Goal: Information Seeking & Learning: Learn about a topic

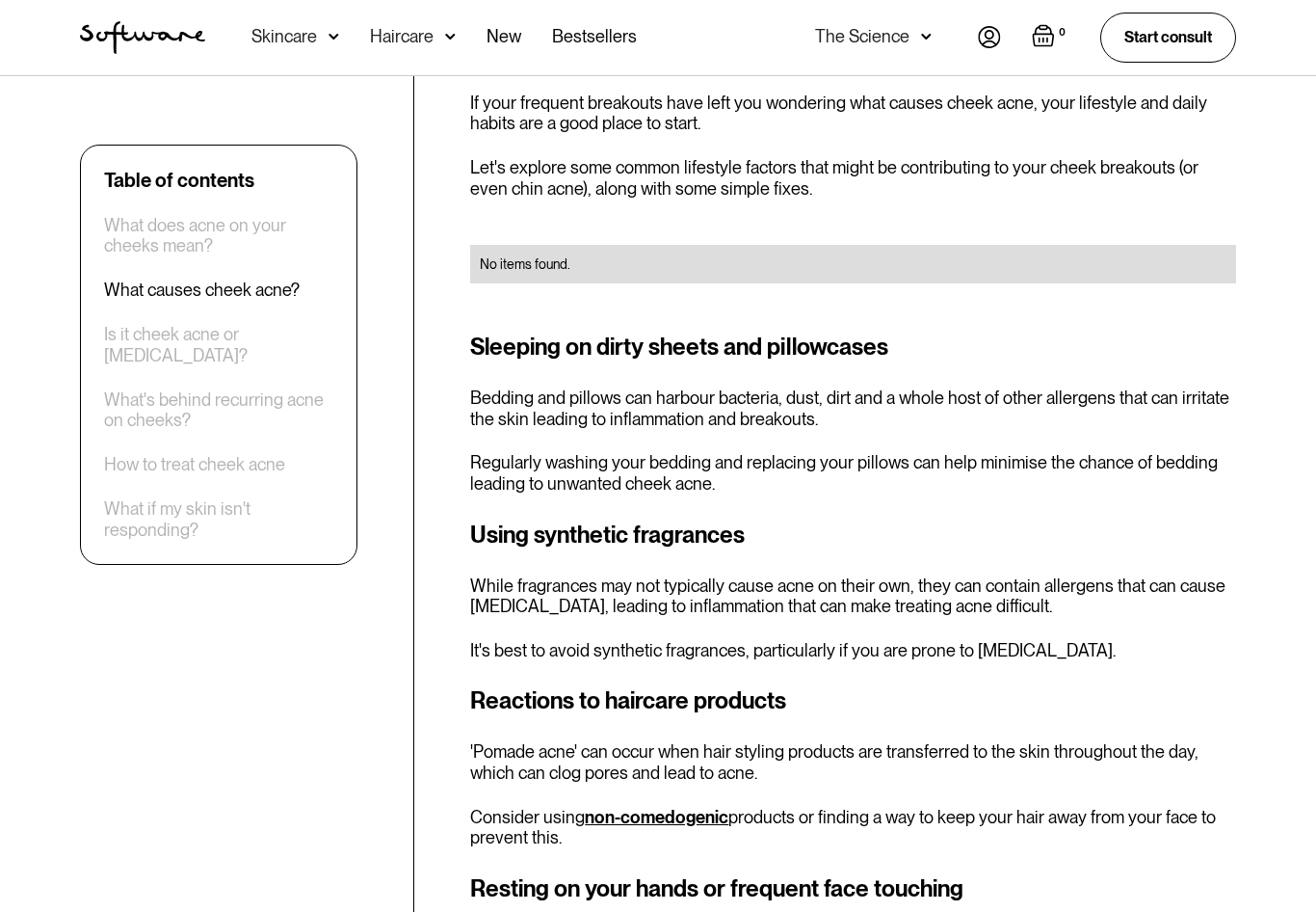
scroll to position [1679, 0]
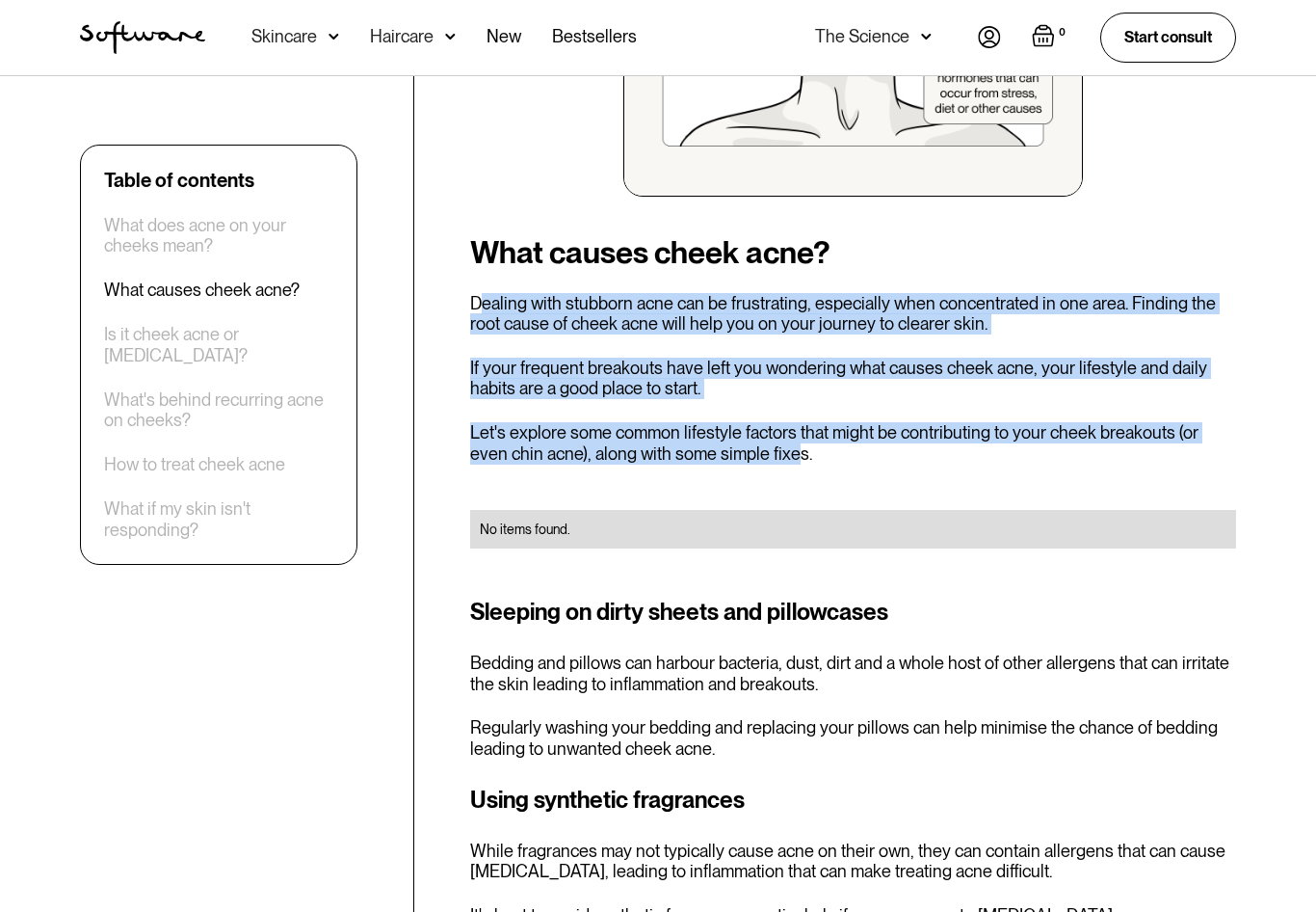
drag, startPoint x: 757, startPoint y: 427, endPoint x: 480, endPoint y: 296, distance: 306.4
click at [480, 296] on p "Dealing with stubborn acne can be frustrating, especially when concentrated in …" at bounding box center [853, 314] width 766 height 41
drag, startPoint x: 480, startPoint y: 296, endPoint x: 755, endPoint y: 433, distance: 307.2
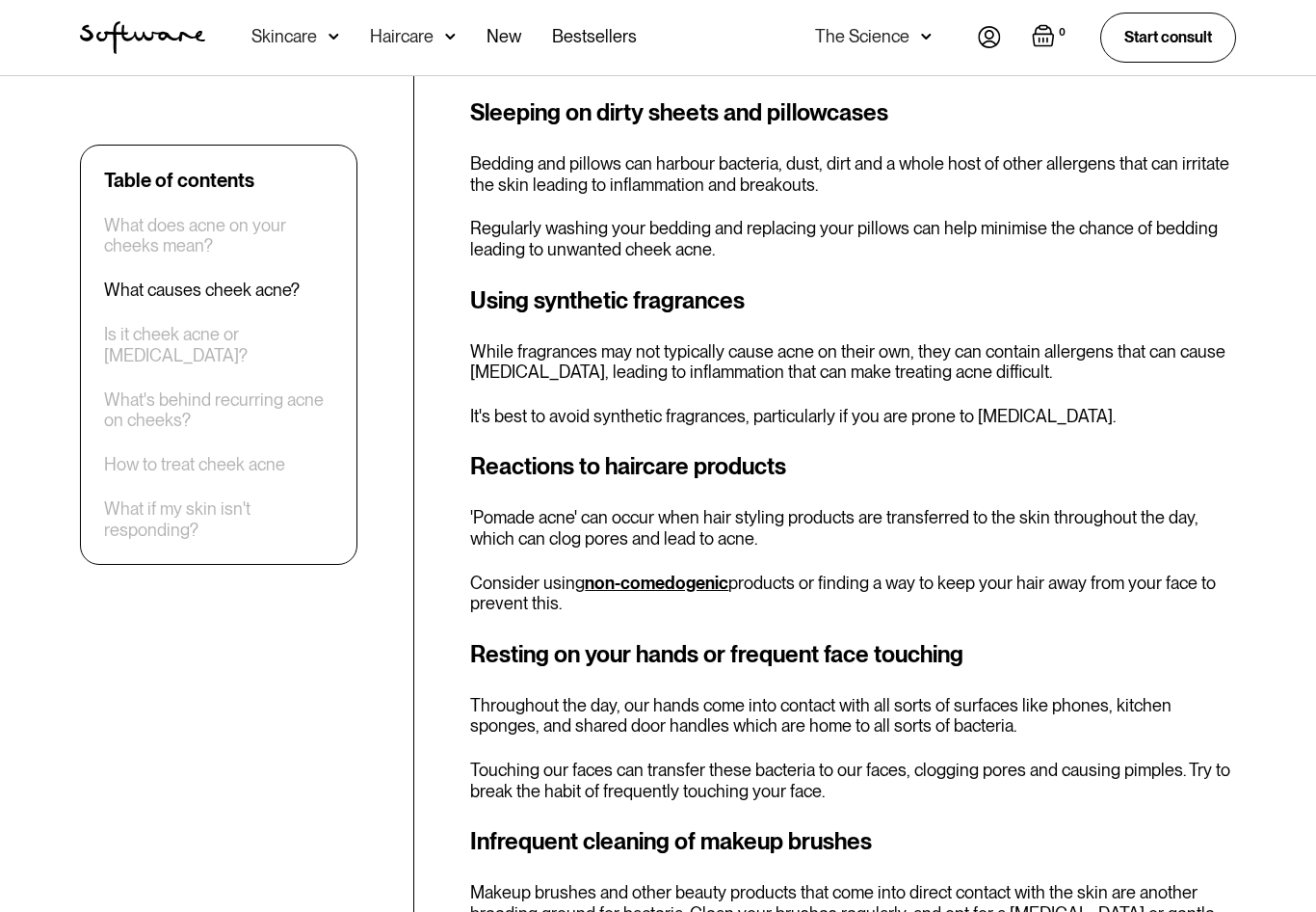
scroll to position [2177, 0]
click at [737, 777] on p "Touching our faces can transfer these bacteria to our faces, clogging pores and…" at bounding box center [853, 781] width 766 height 41
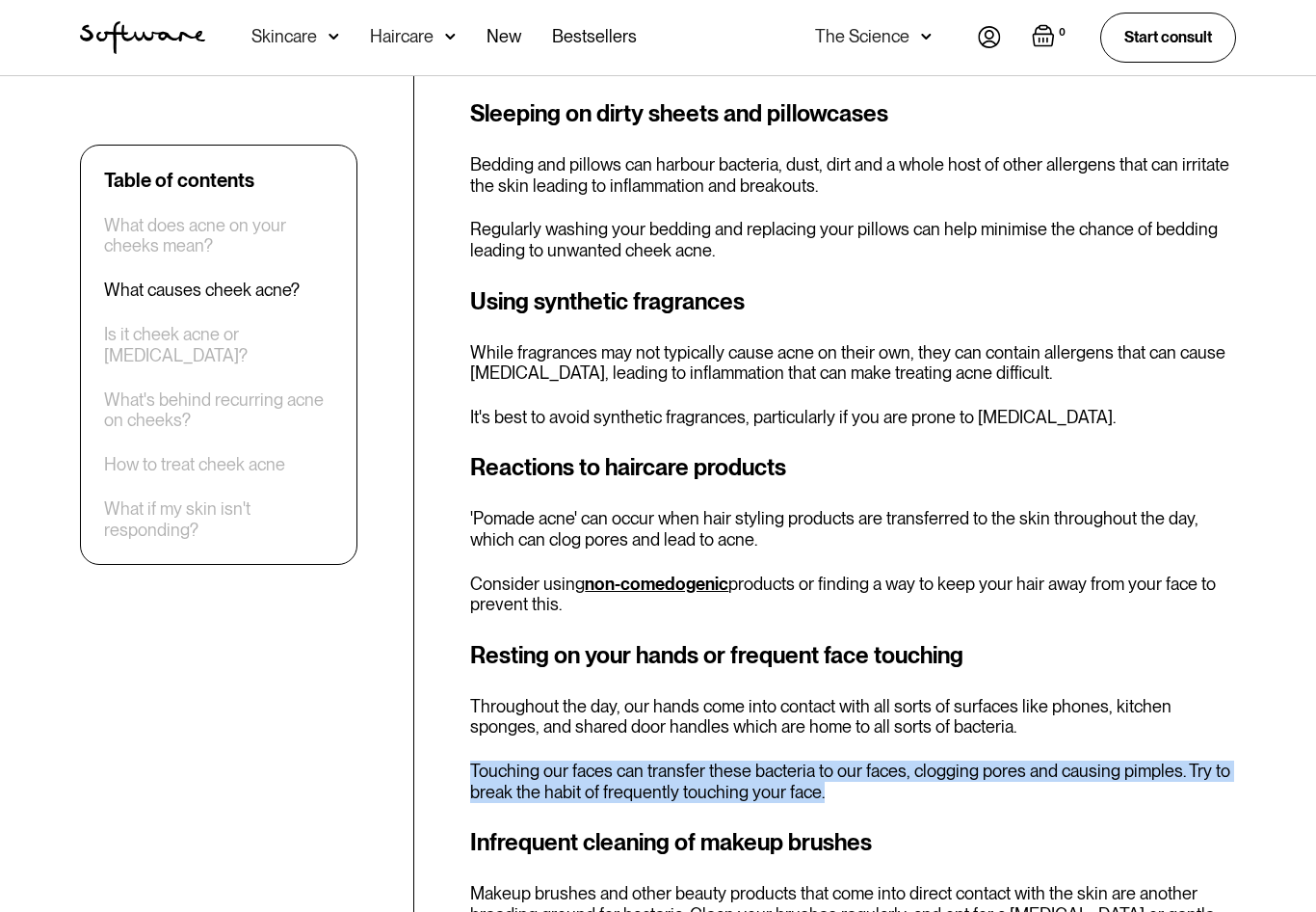
click at [737, 777] on p "Touching our faces can transfer these bacteria to our faces, clogging pores and…" at bounding box center [853, 781] width 766 height 41
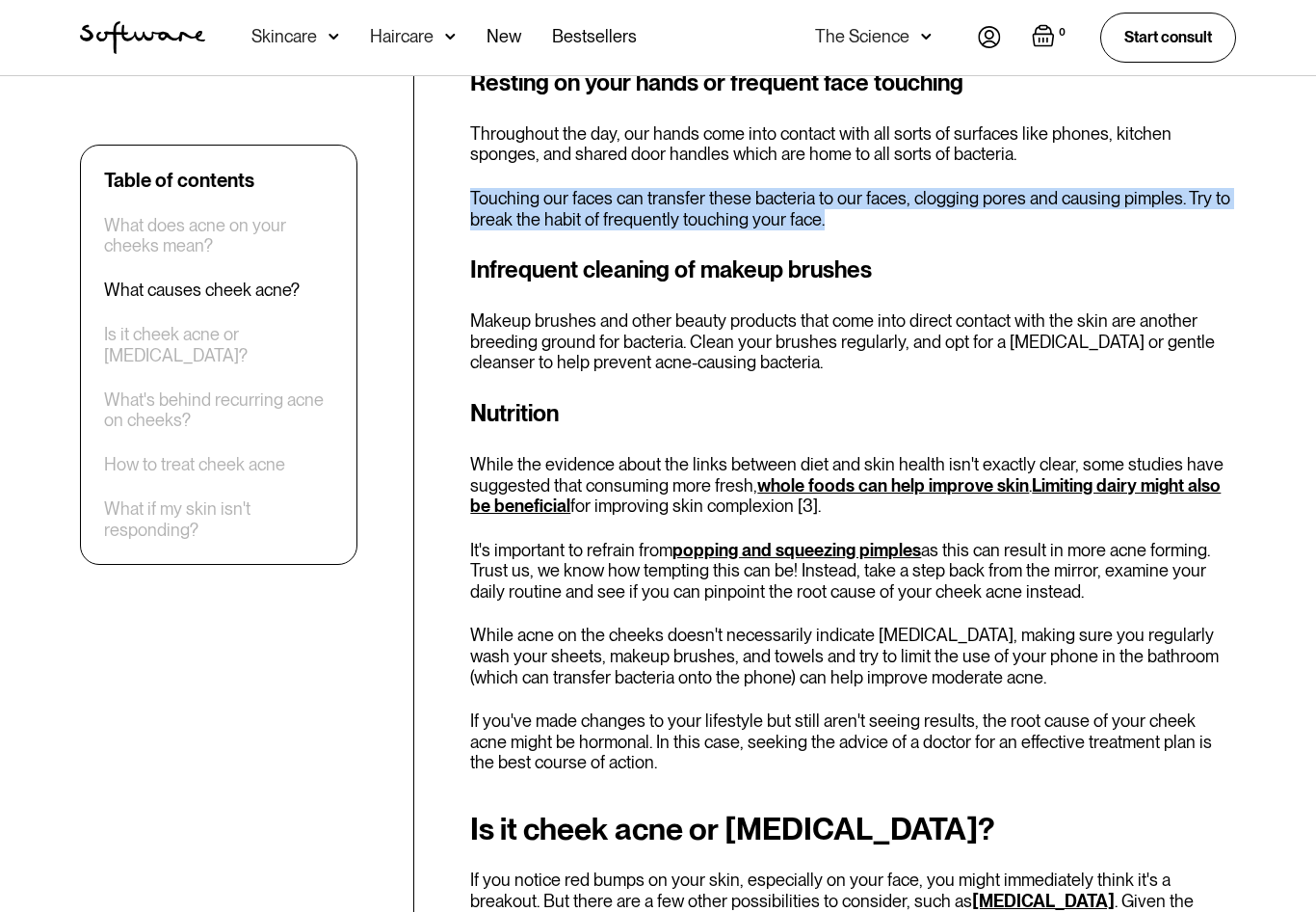
scroll to position [2764, 0]
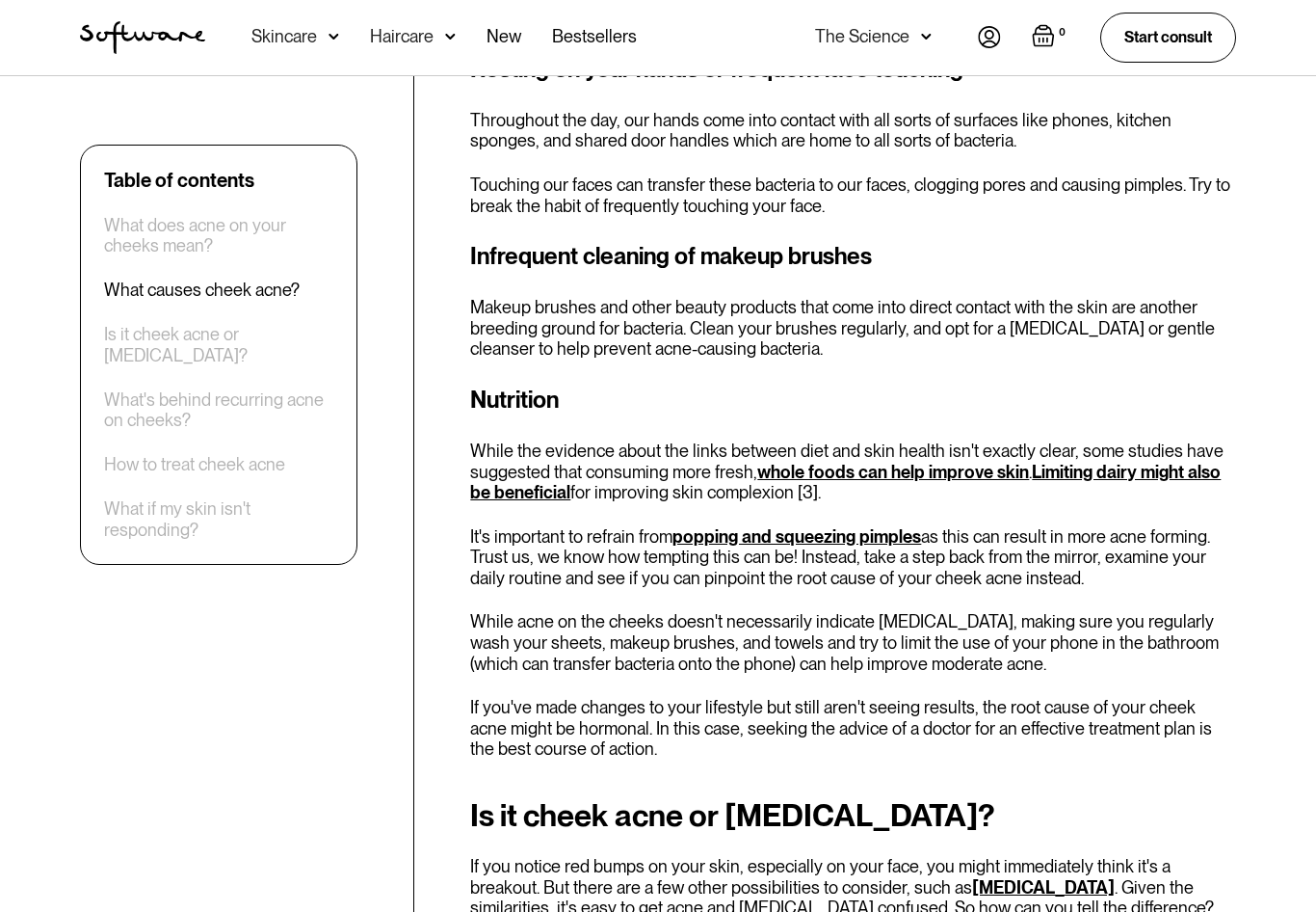
click at [668, 707] on p "If you've made changes to your lifestyle but still aren't seeing results, the r…" at bounding box center [853, 728] width 766 height 63
click at [672, 697] on p "If you've made changes to your lifestyle but still aren't seeing results, the r…" at bounding box center [853, 728] width 766 height 63
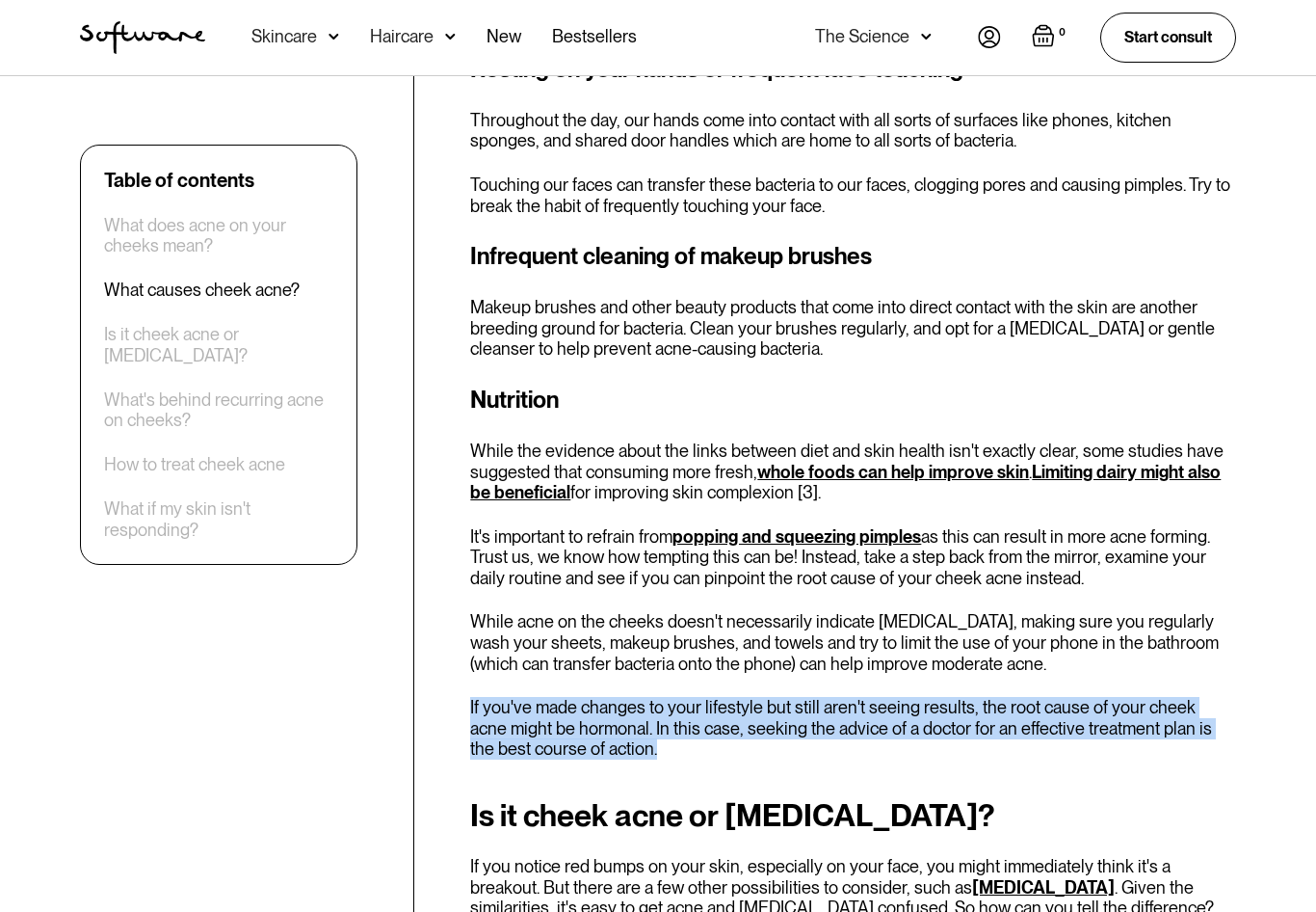
click at [672, 697] on p "If you've made changes to your lifestyle but still aren't seeing results, the r…" at bounding box center [853, 728] width 766 height 63
click at [669, 697] on p "If you've made changes to your lifestyle but still aren't seeing results, the r…" at bounding box center [853, 728] width 766 height 63
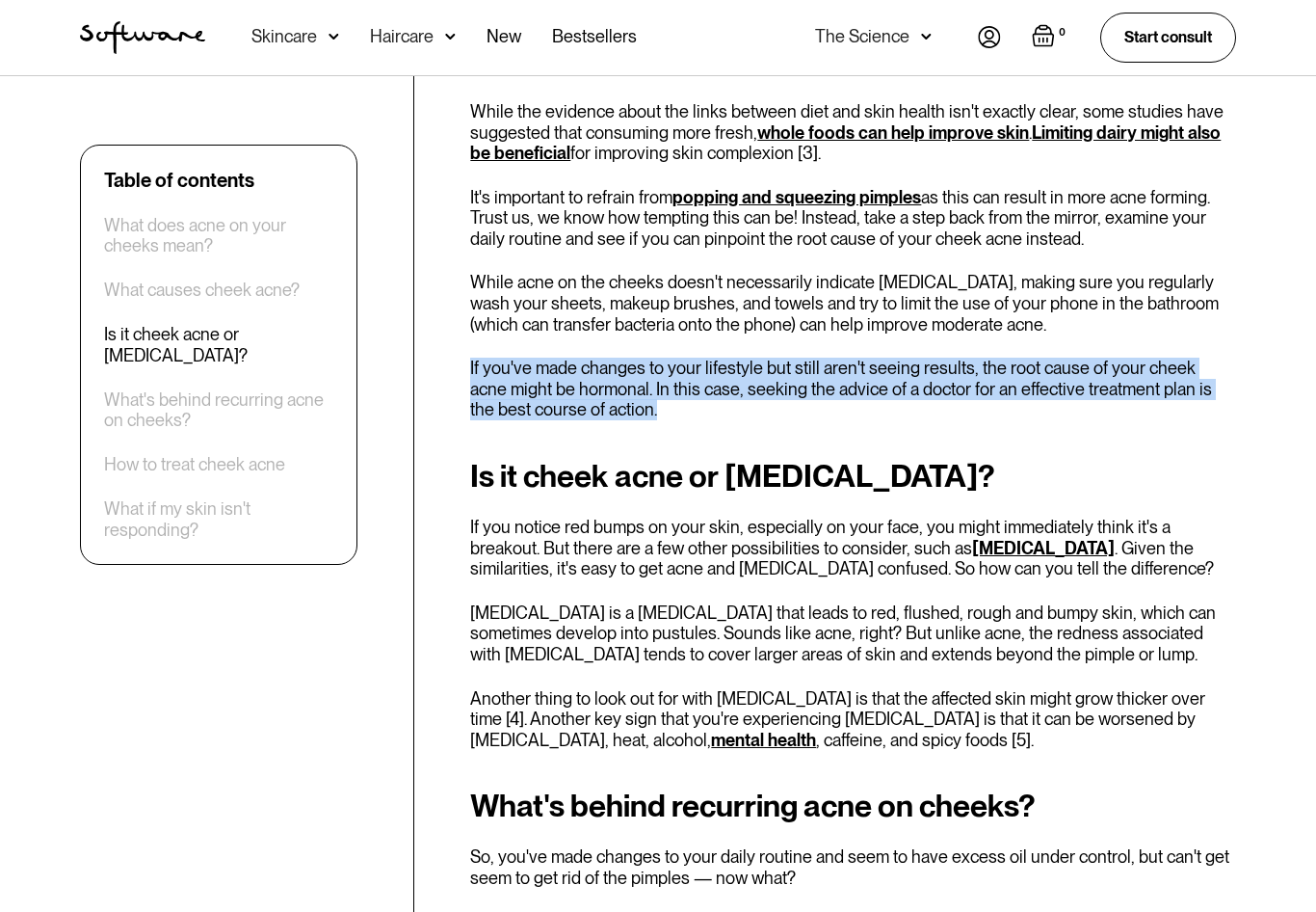
scroll to position [3105, 0]
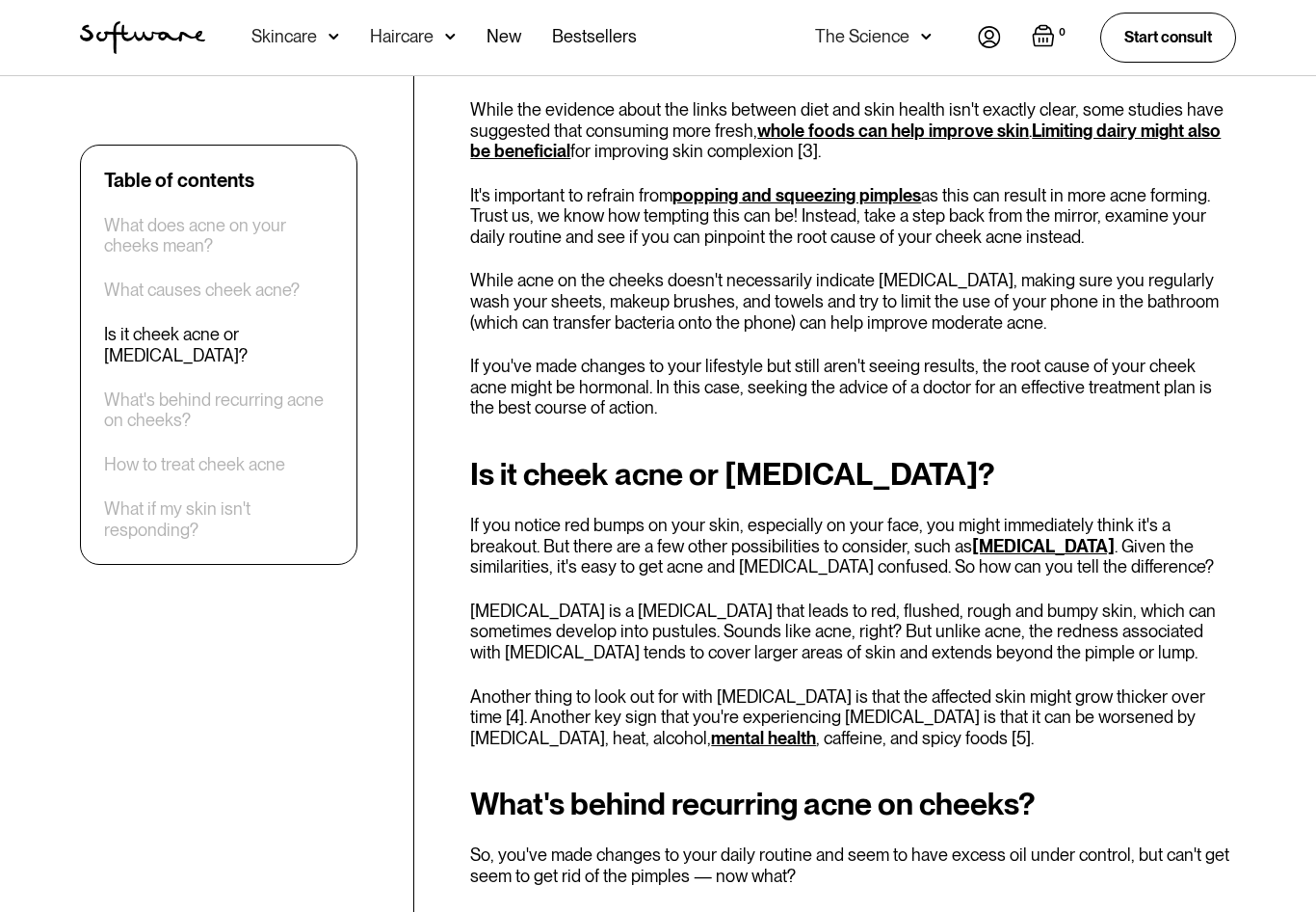
click at [612, 514] on p "If you notice red bumps on your skin, especially on your face, you might immedi…" at bounding box center [853, 545] width 766 height 63
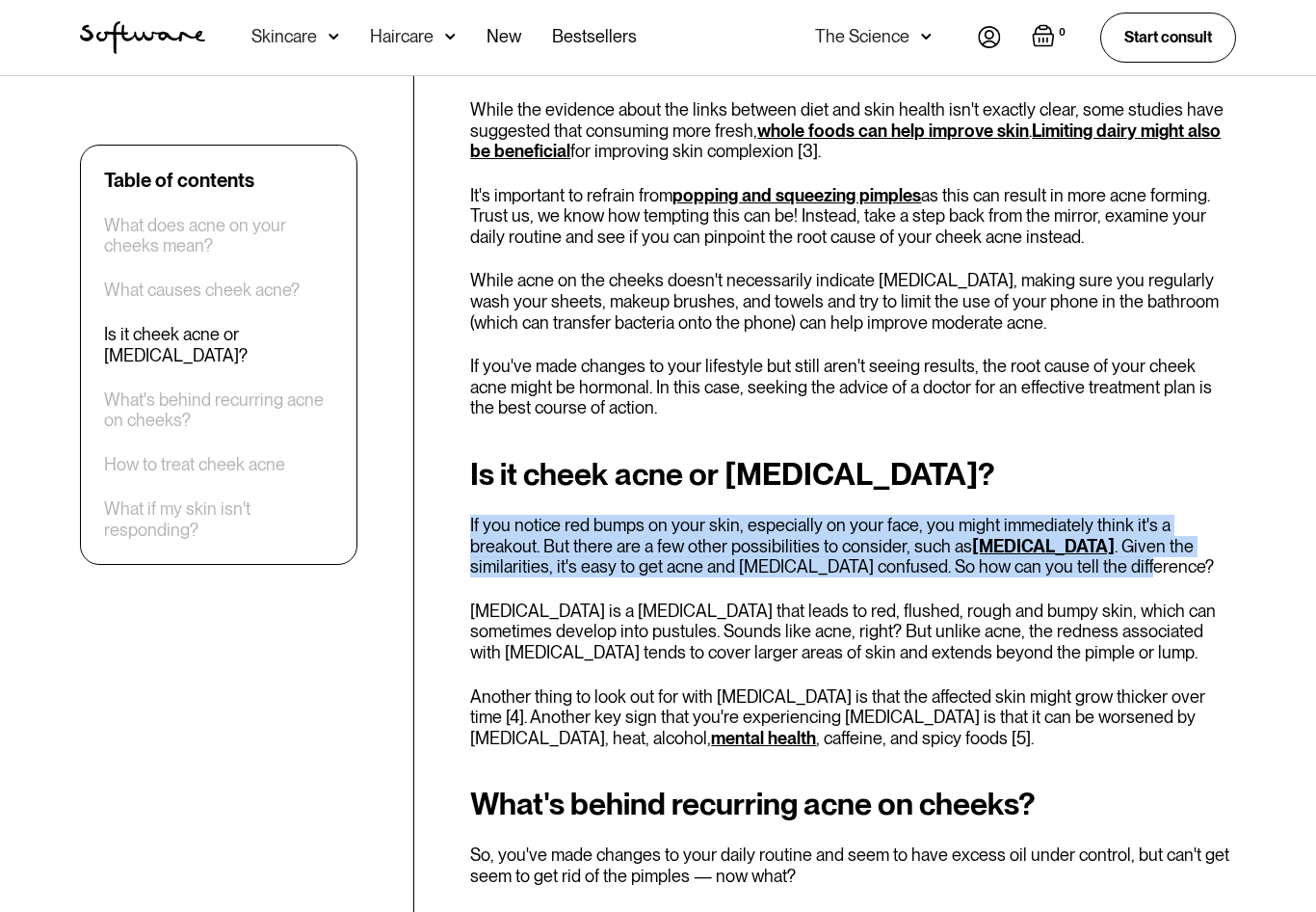
click at [612, 514] on p "If you notice red bumps on your skin, especially on your face, you might immedi…" at bounding box center [853, 545] width 766 height 63
click at [607, 518] on p "If you notice red bumps on your skin, especially on your face, you might immedi…" at bounding box center [853, 545] width 766 height 63
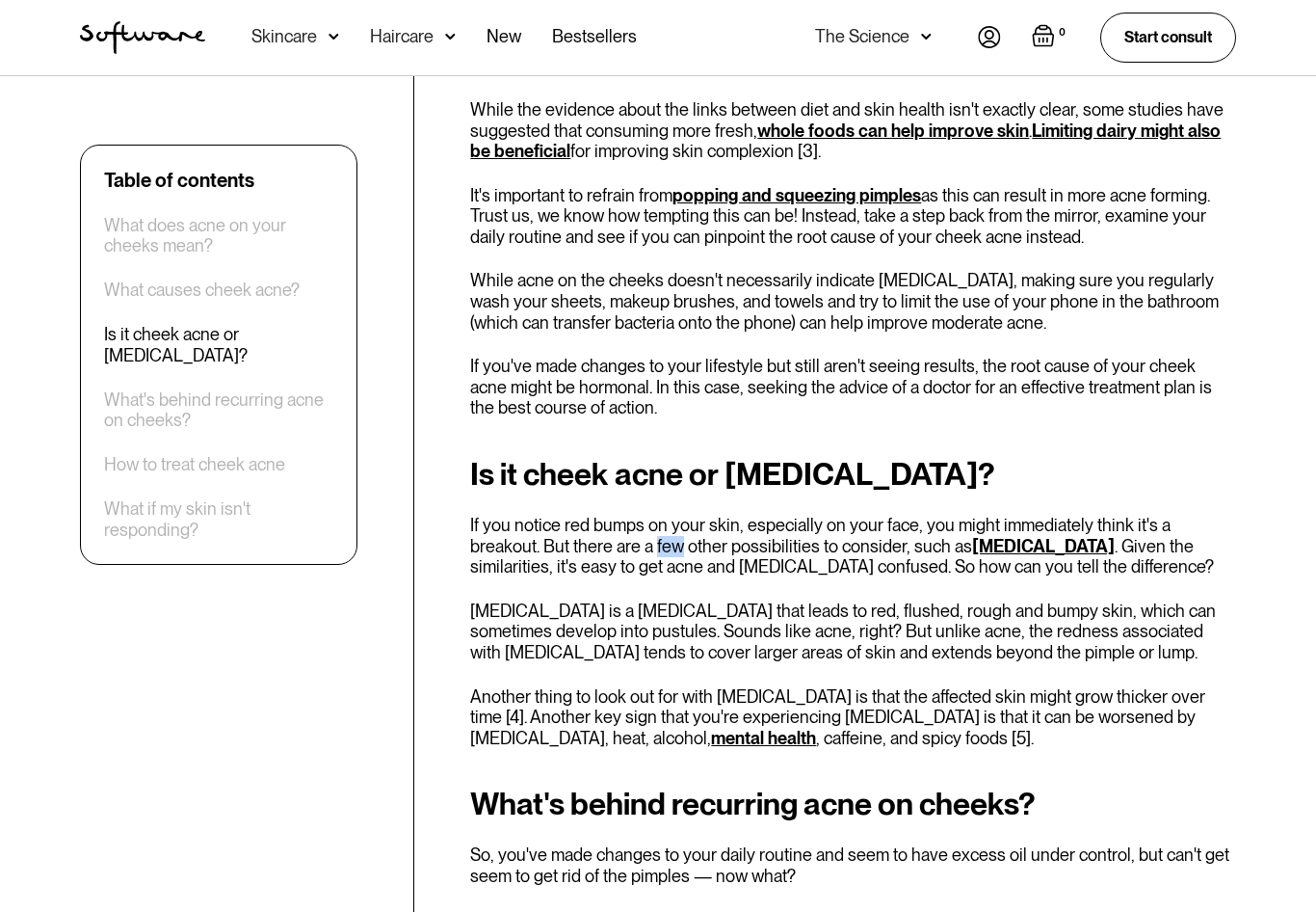
click at [607, 518] on p "If you notice red bumps on your skin, especially on your face, you might immedi…" at bounding box center [853, 545] width 766 height 63
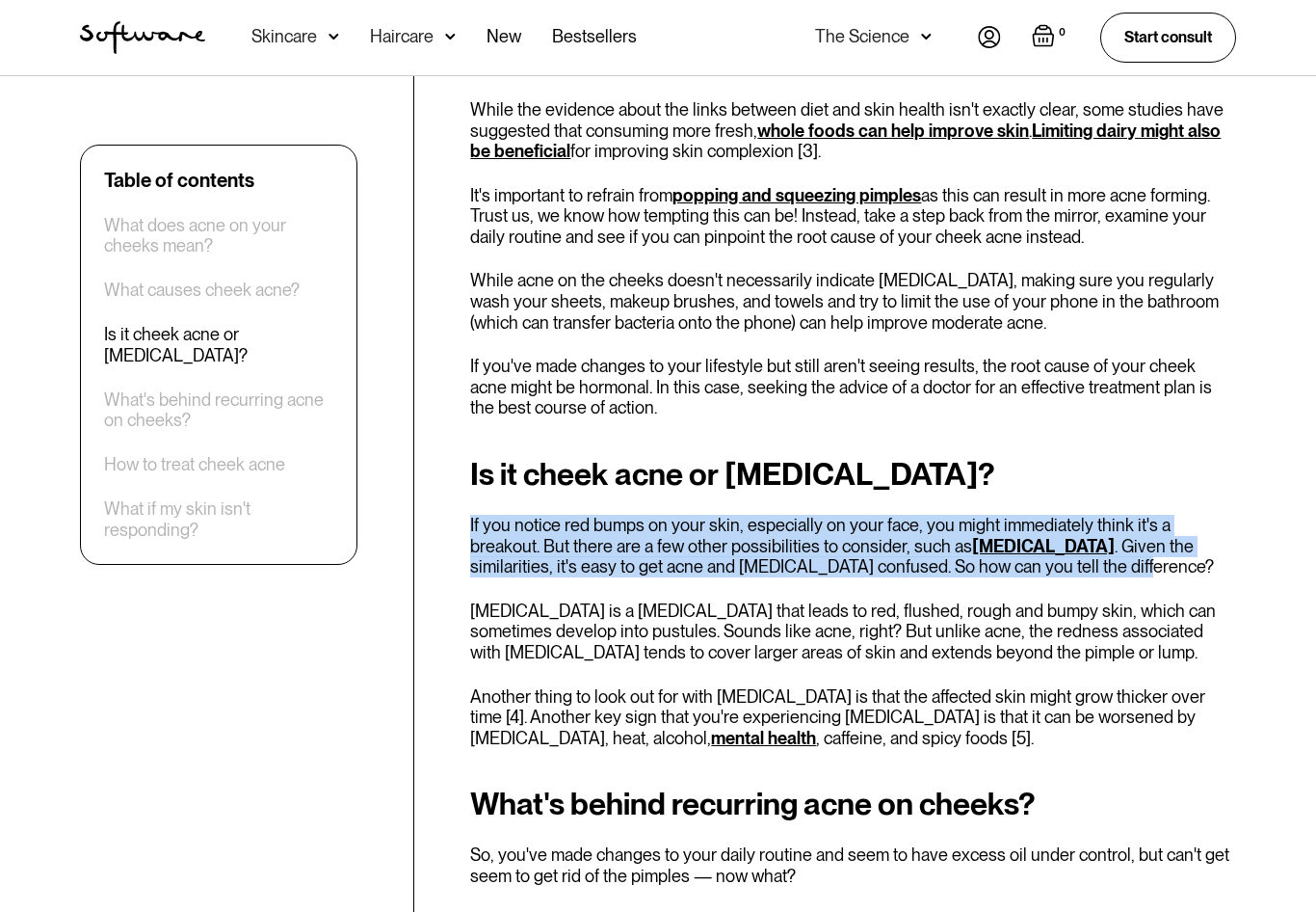
click at [607, 518] on p "If you notice red bumps on your skin, especially on your face, you might immedi…" at bounding box center [853, 545] width 766 height 63
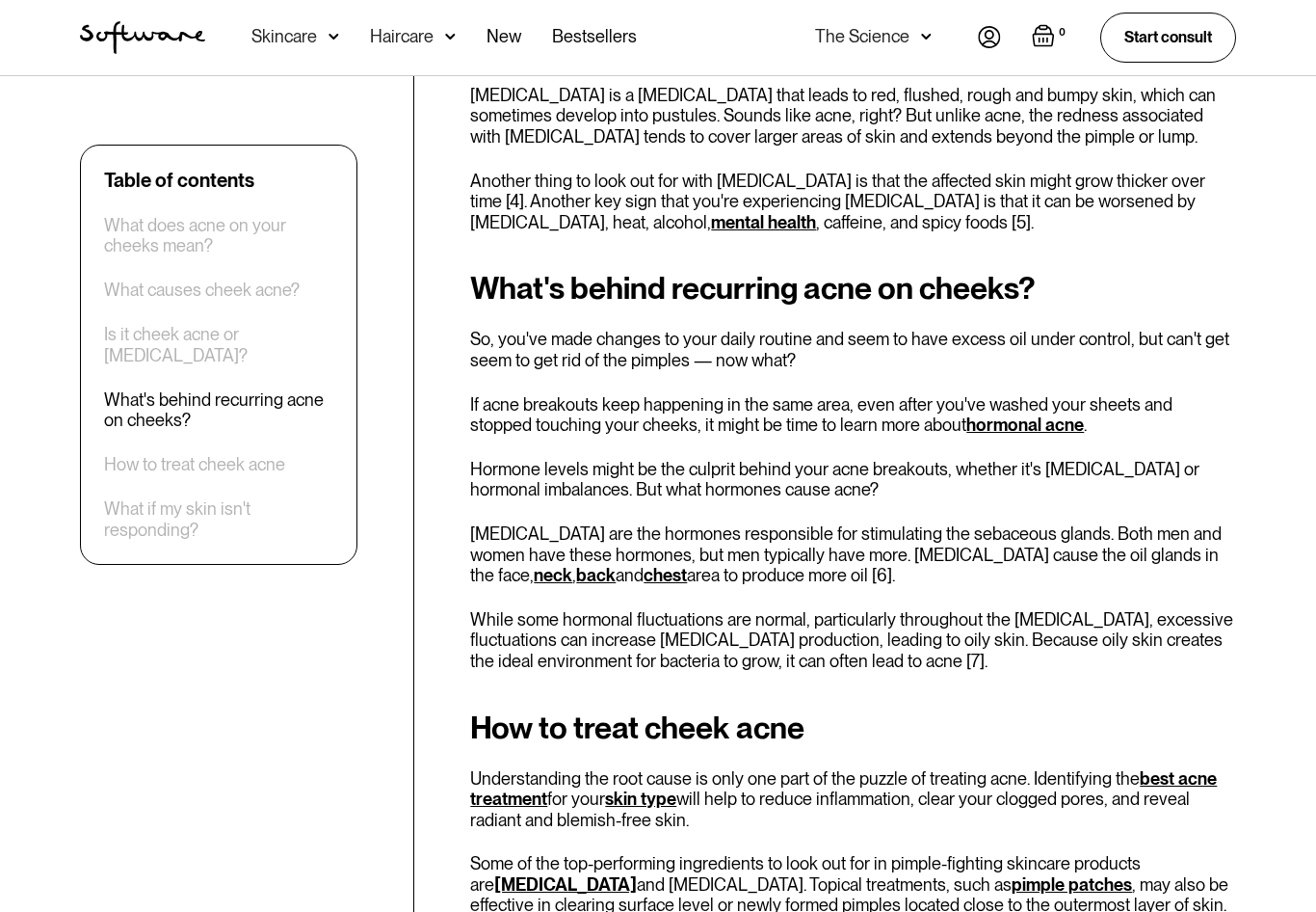
scroll to position [3623, 0]
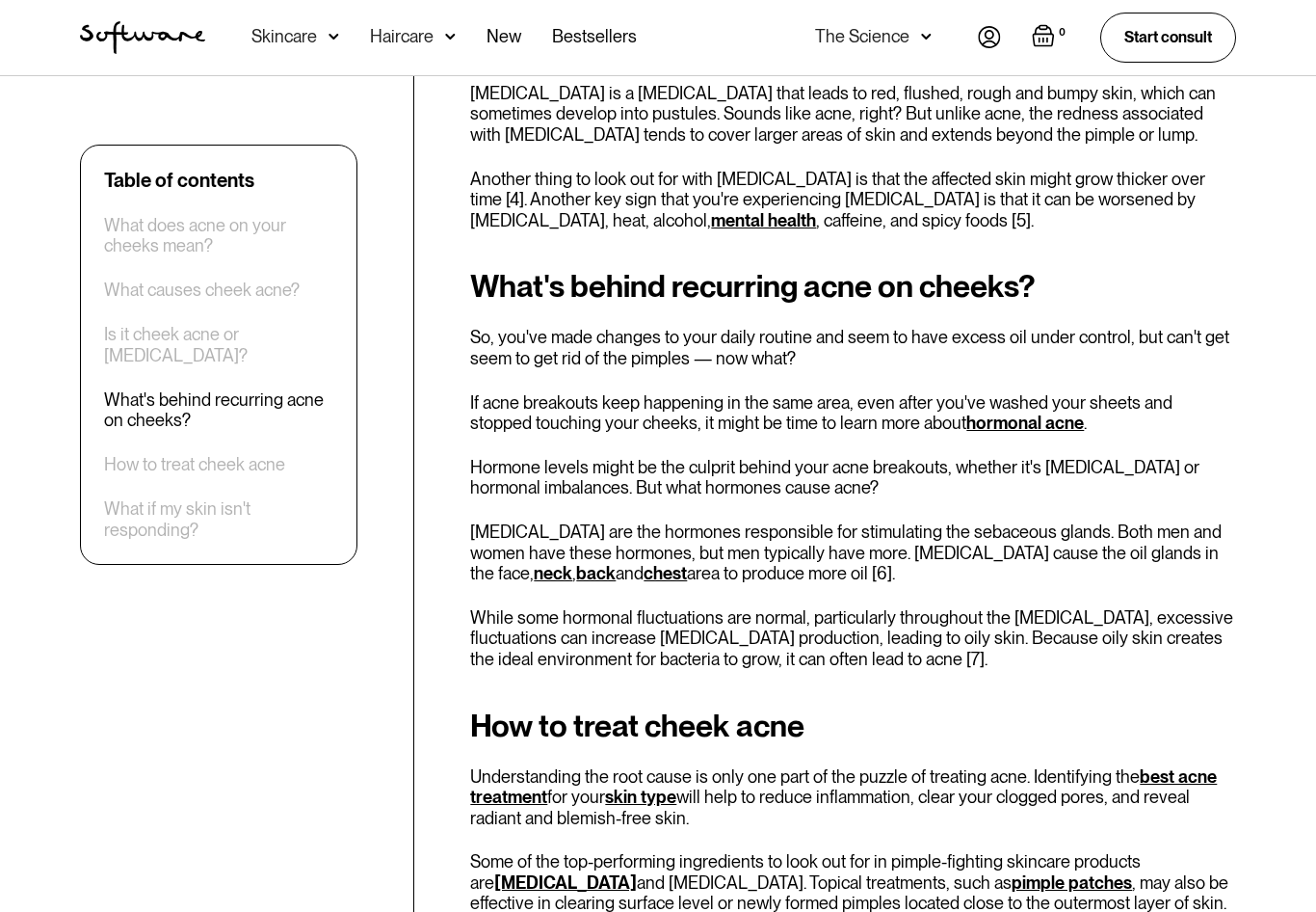
click at [596, 456] on p "Hormone levels might be the culprit behind your acne breakouts, whether it's [M…" at bounding box center [853, 477] width 766 height 41
click at [582, 456] on p "Hormone levels might be the culprit behind your acne breakouts, whether it's [M…" at bounding box center [853, 477] width 766 height 41
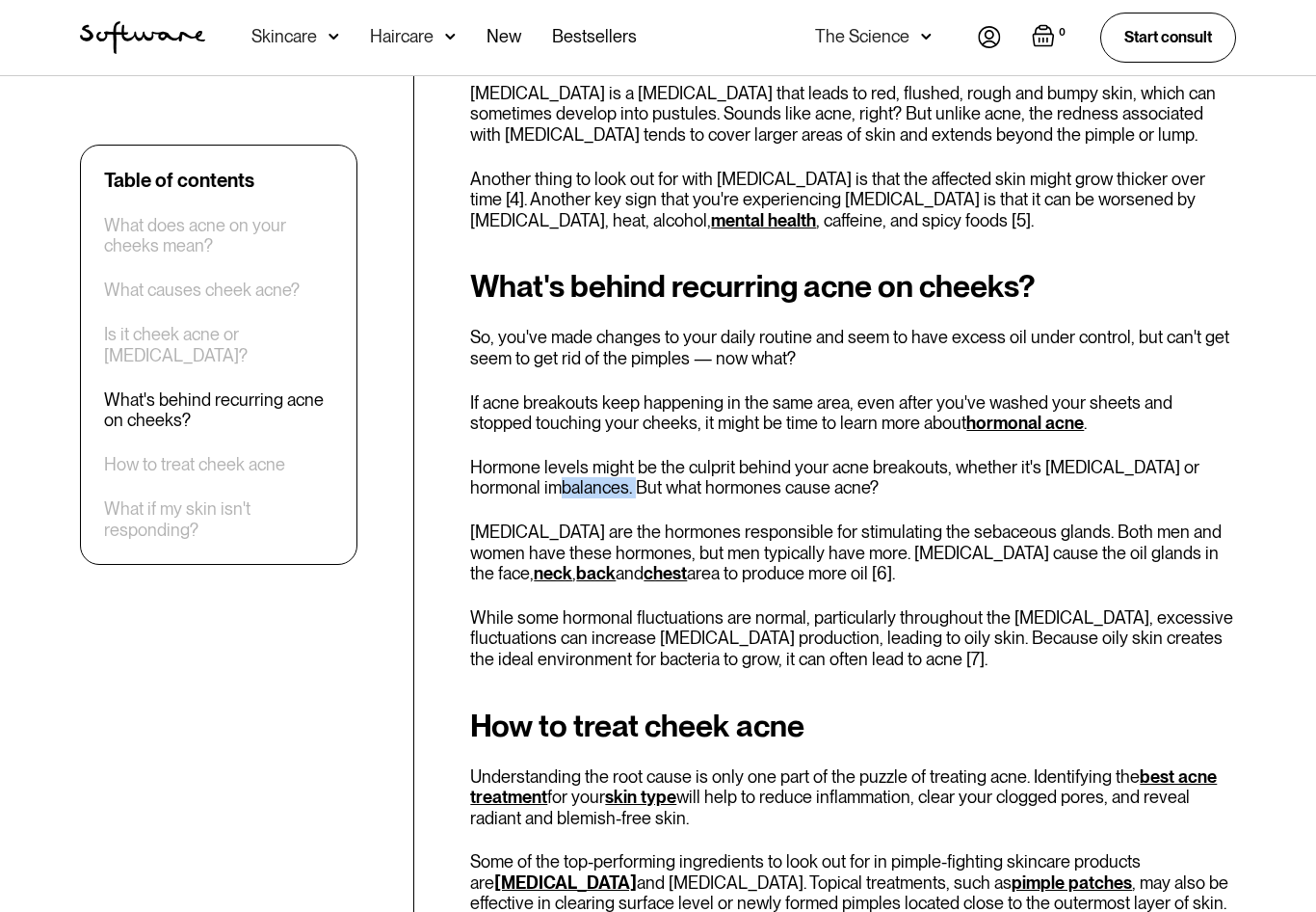
click at [582, 456] on p "Hormone levels might be the culprit behind your acne breakouts, whether it's [M…" at bounding box center [853, 477] width 766 height 41
click at [581, 456] on p "Hormone levels might be the culprit behind your acne breakouts, whether it's [M…" at bounding box center [853, 477] width 766 height 41
click at [581, 521] on p "[MEDICAL_DATA] are the hormones responsible for stimulating the sebaceous gland…" at bounding box center [853, 552] width 766 height 63
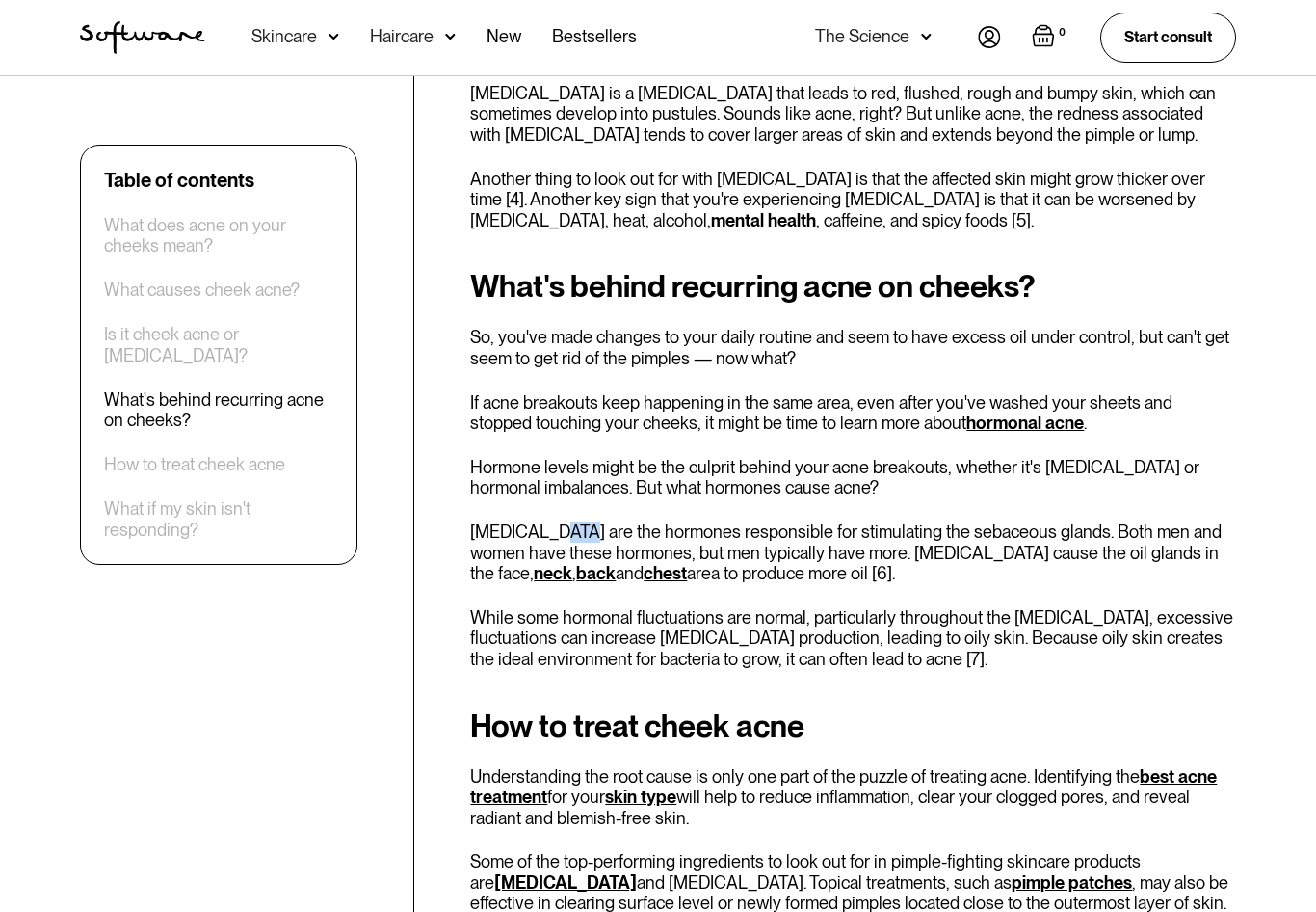
click at [581, 521] on p "[MEDICAL_DATA] are the hormones responsible for stimulating the sebaceous gland…" at bounding box center [853, 552] width 766 height 63
click at [590, 521] on p "[MEDICAL_DATA] are the hormones responsible for stimulating the sebaceous gland…" at bounding box center [853, 552] width 766 height 63
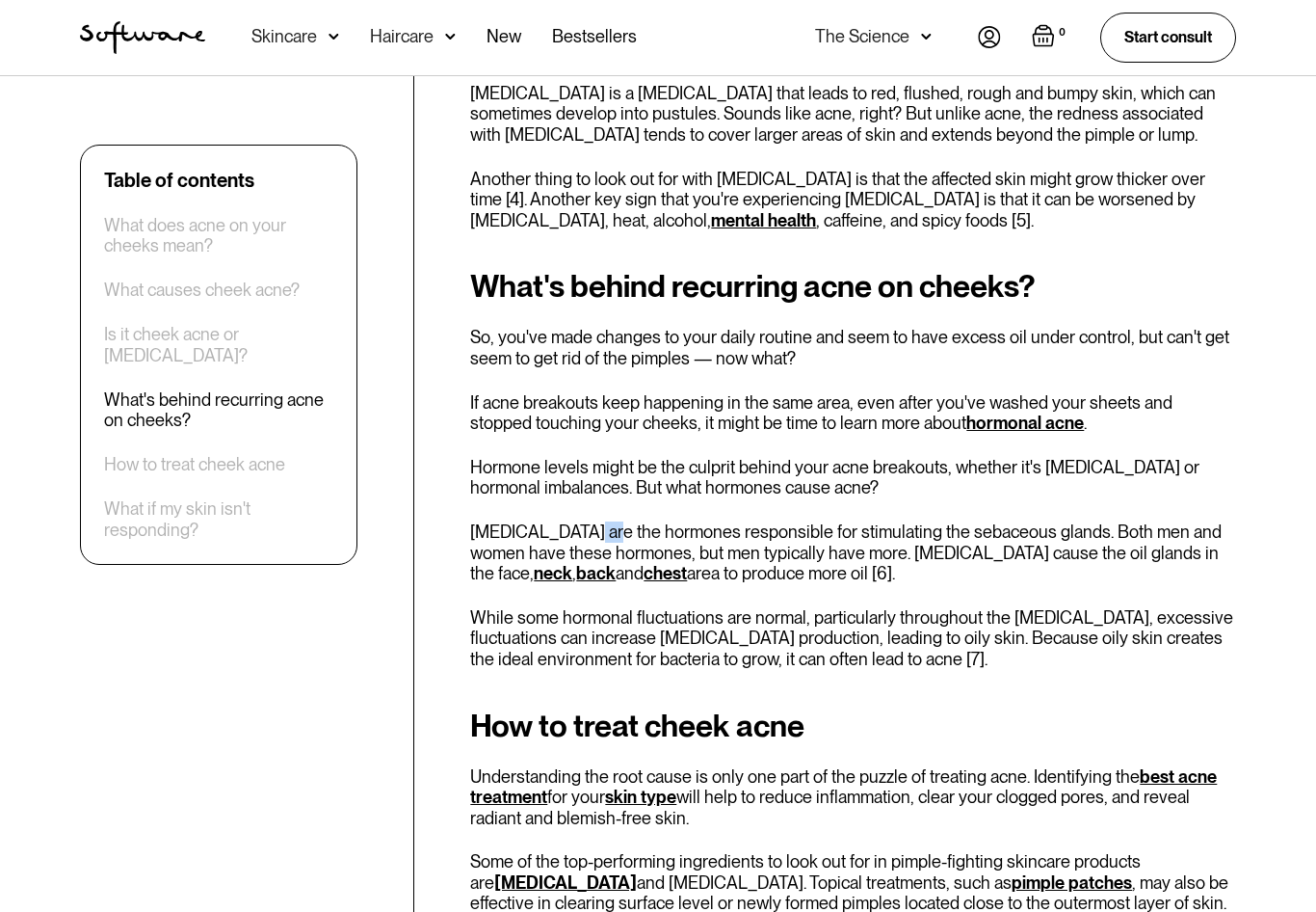
click at [590, 521] on p "[MEDICAL_DATA] are the hormones responsible for stimulating the sebaceous gland…" at bounding box center [853, 552] width 766 height 63
click at [589, 521] on p "[MEDICAL_DATA] are the hormones responsible for stimulating the sebaceous gland…" at bounding box center [853, 552] width 766 height 63
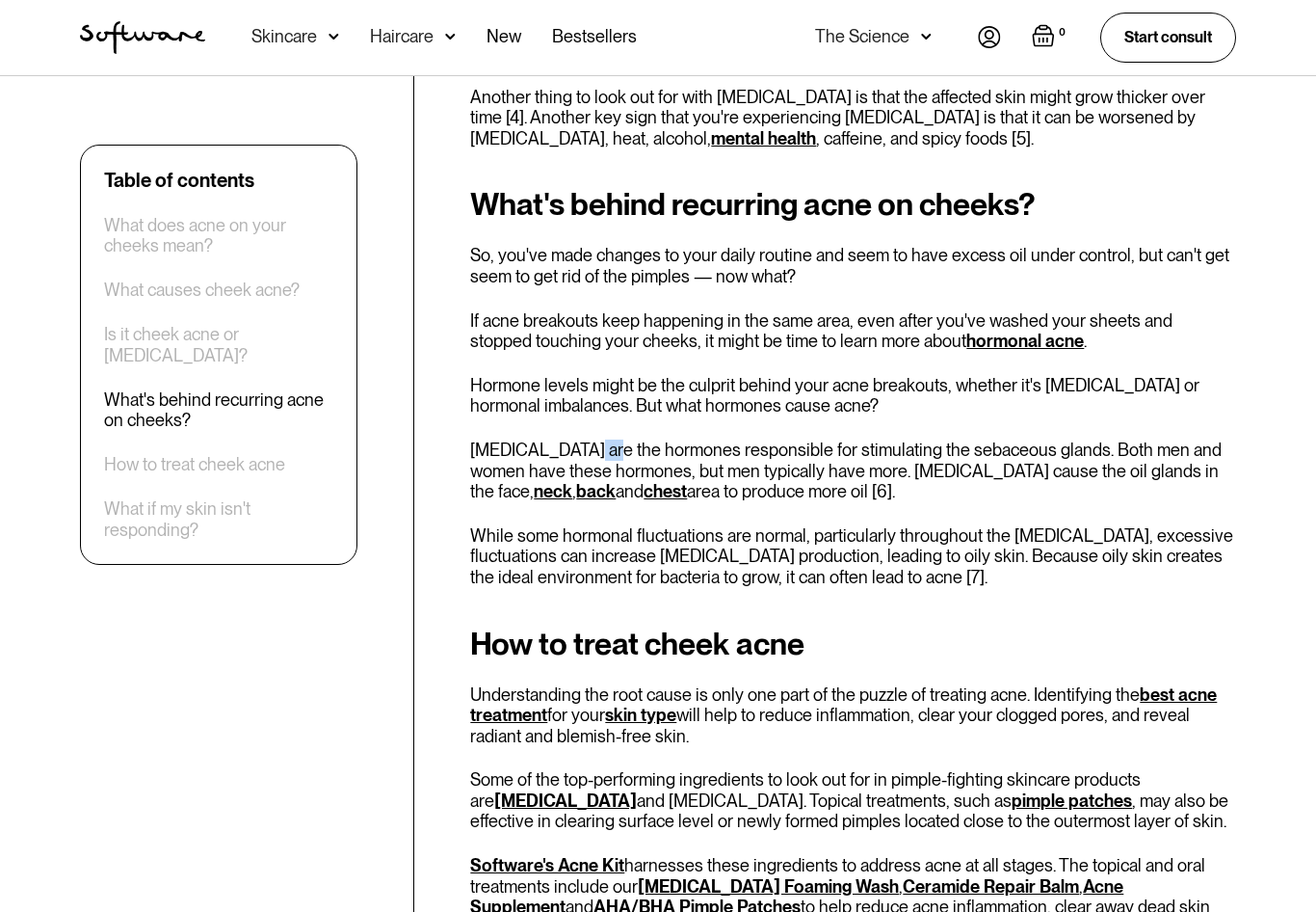
scroll to position [3709, 0]
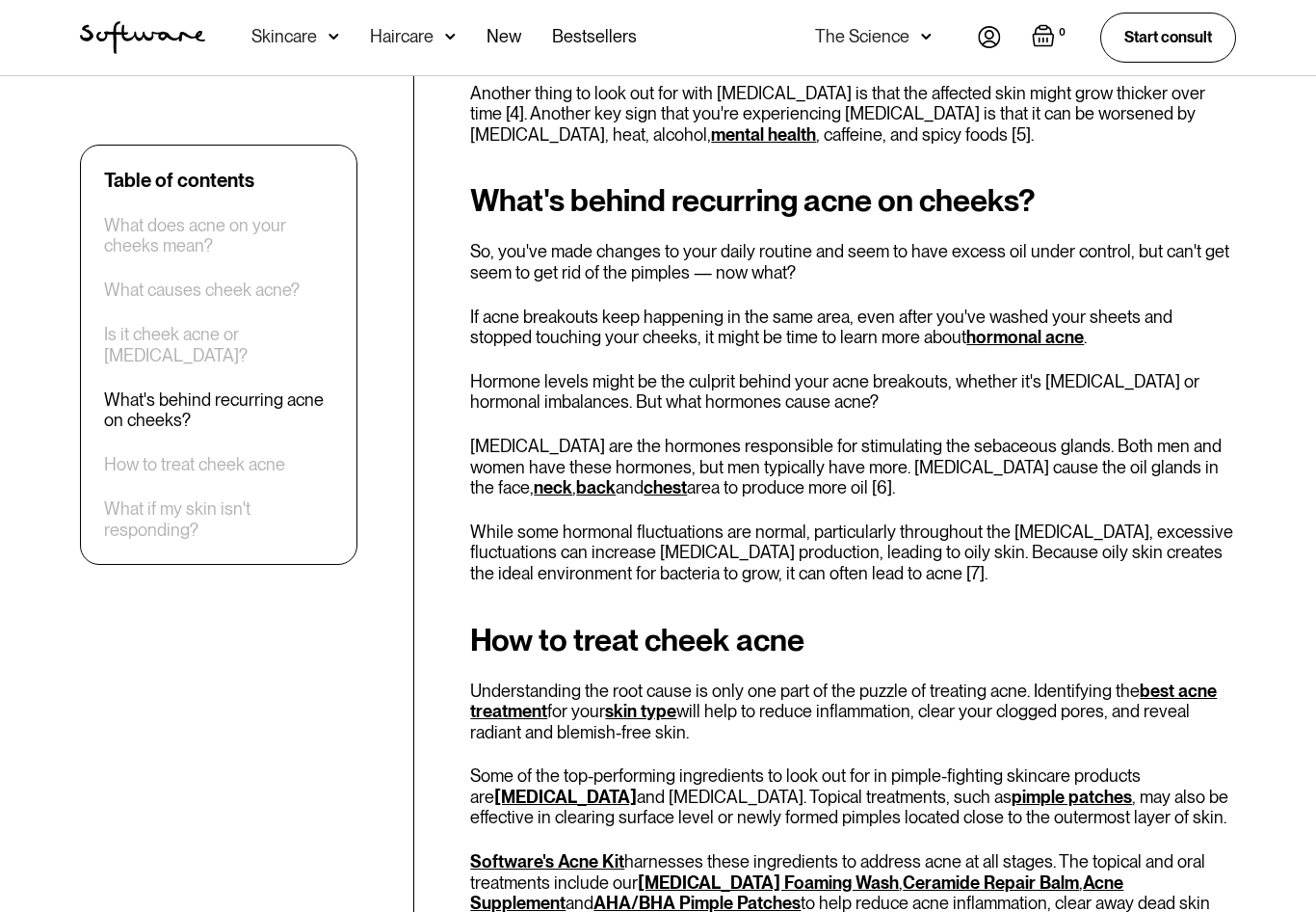
click at [588, 521] on p "While some hormonal fluctuations are normal, particularly throughout the [MEDIC…" at bounding box center [853, 552] width 766 height 63
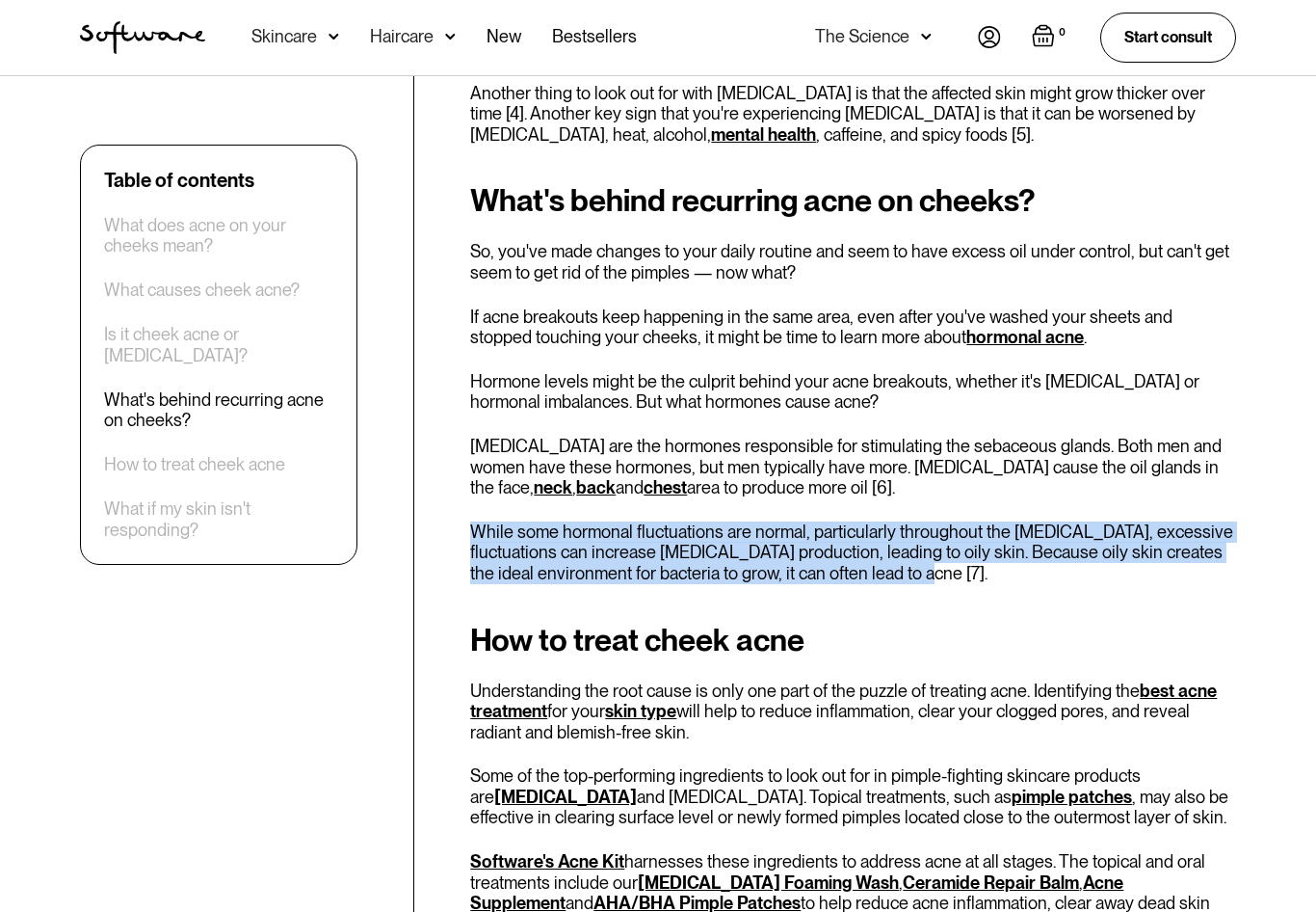
click at [588, 521] on p "While some hormonal fluctuations are normal, particularly throughout the [MEDIC…" at bounding box center [853, 552] width 766 height 63
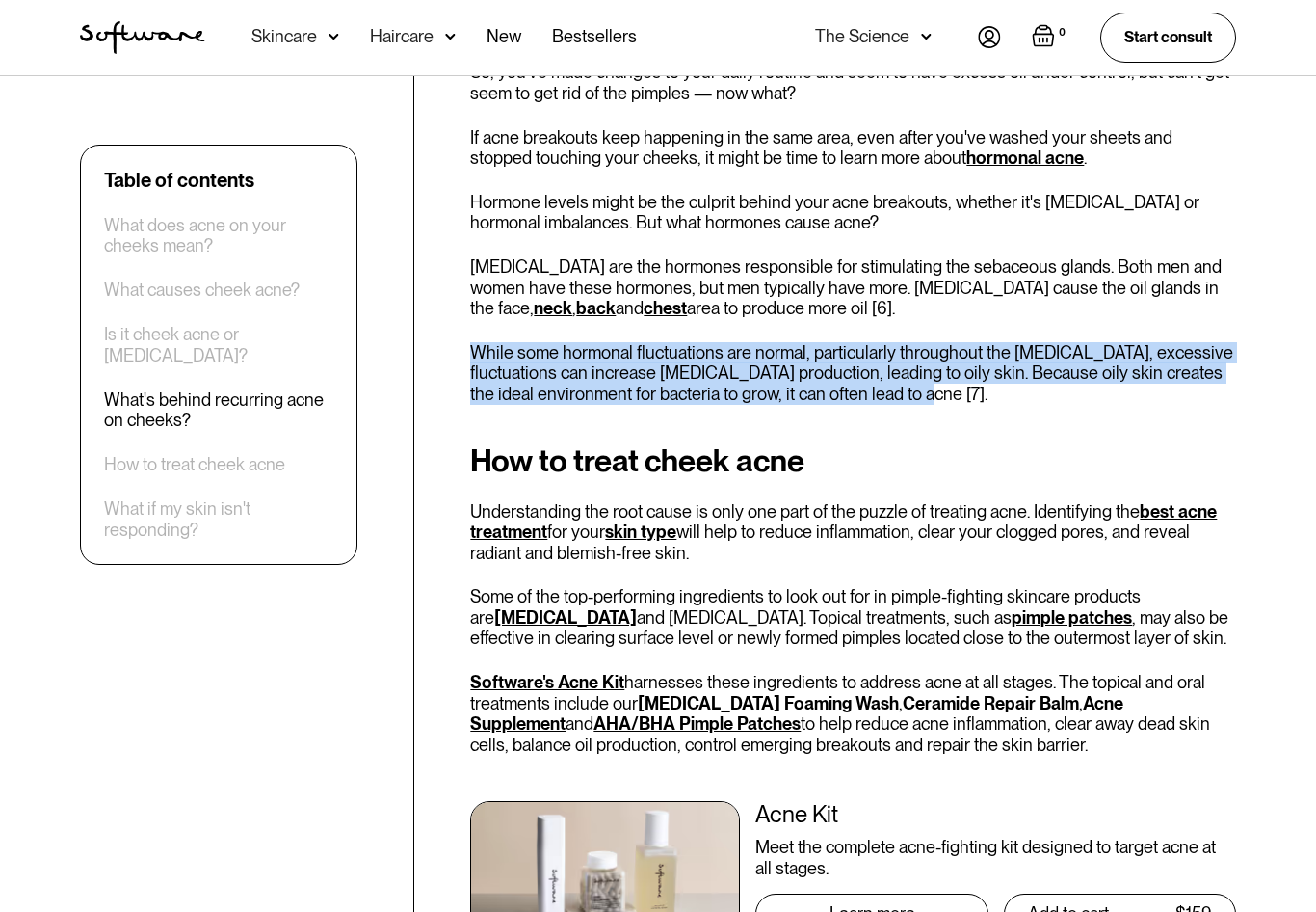
scroll to position [3920, 0]
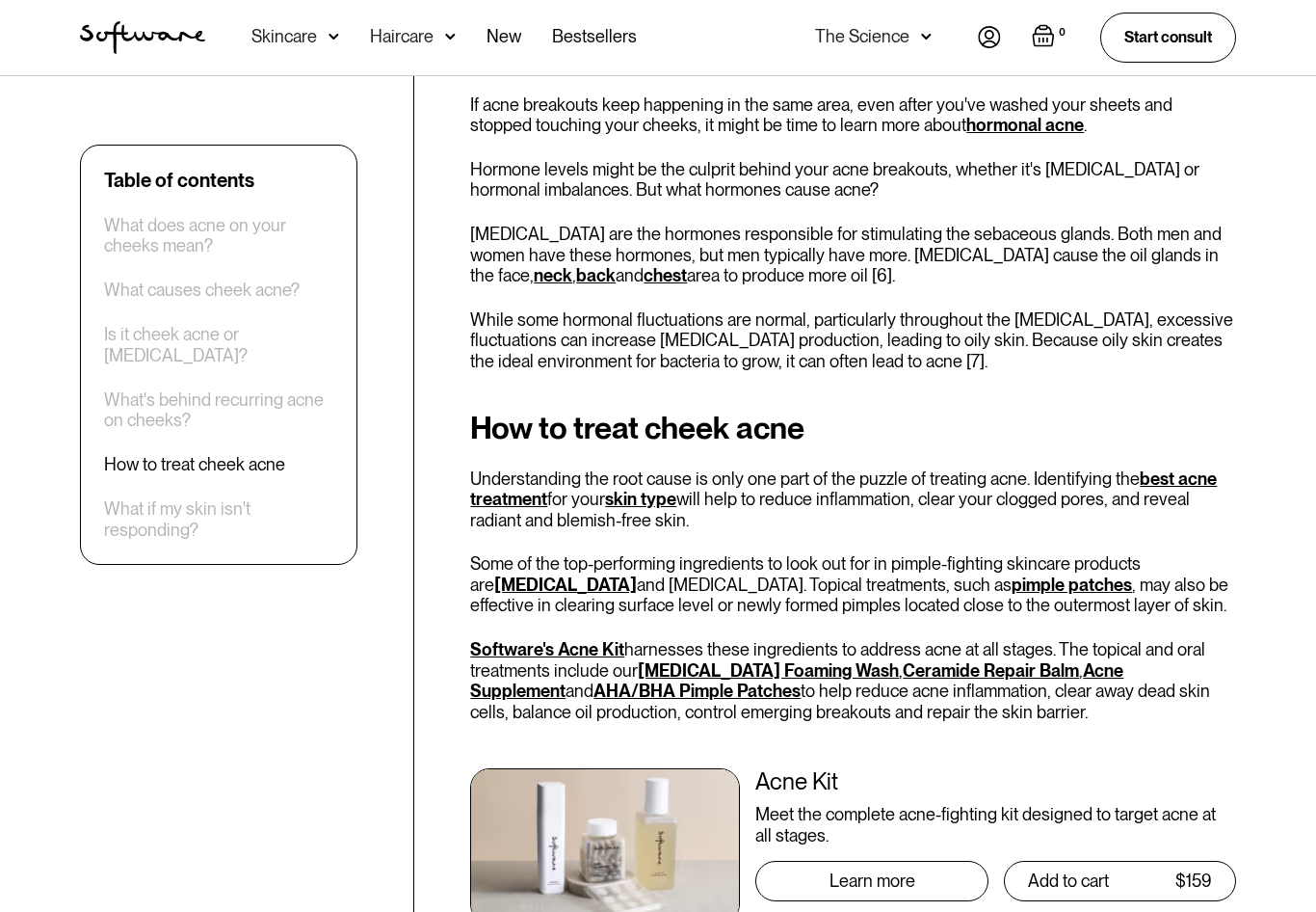
click at [590, 553] on p "Some of the top-performing ingredients to look out for in pimple-fighting skinc…" at bounding box center [853, 584] width 766 height 63
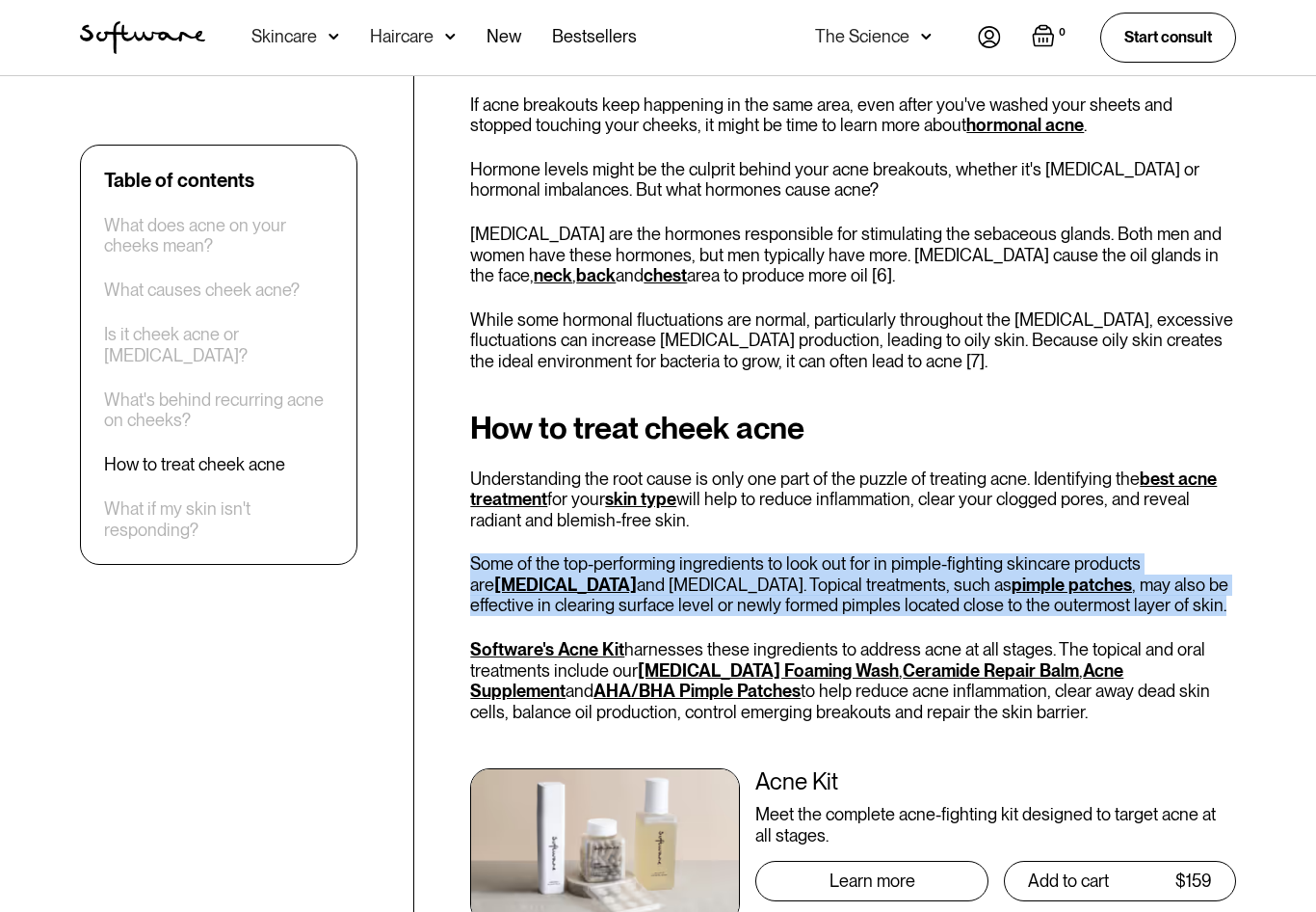
click at [590, 553] on p "Some of the top-performing ingredients to look out for in pimple-fighting skinc…" at bounding box center [853, 584] width 766 height 63
click at [596, 553] on p "Some of the top-performing ingredients to look out for in pimple-fighting skinc…" at bounding box center [853, 584] width 766 height 63
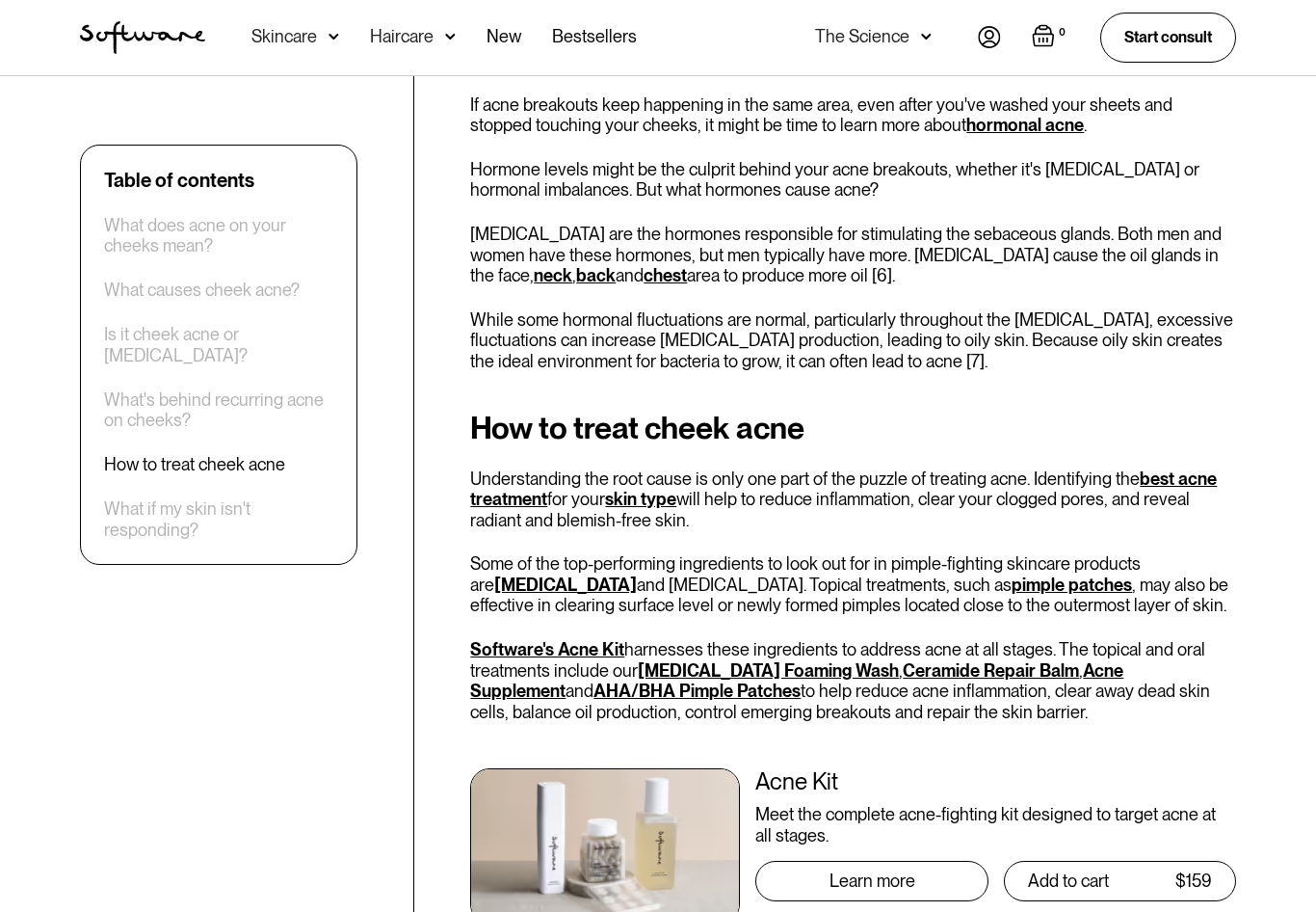
click at [596, 553] on p "Some of the top-performing ingredients to look out for in pimple-fighting skinc…" at bounding box center [853, 584] width 766 height 63
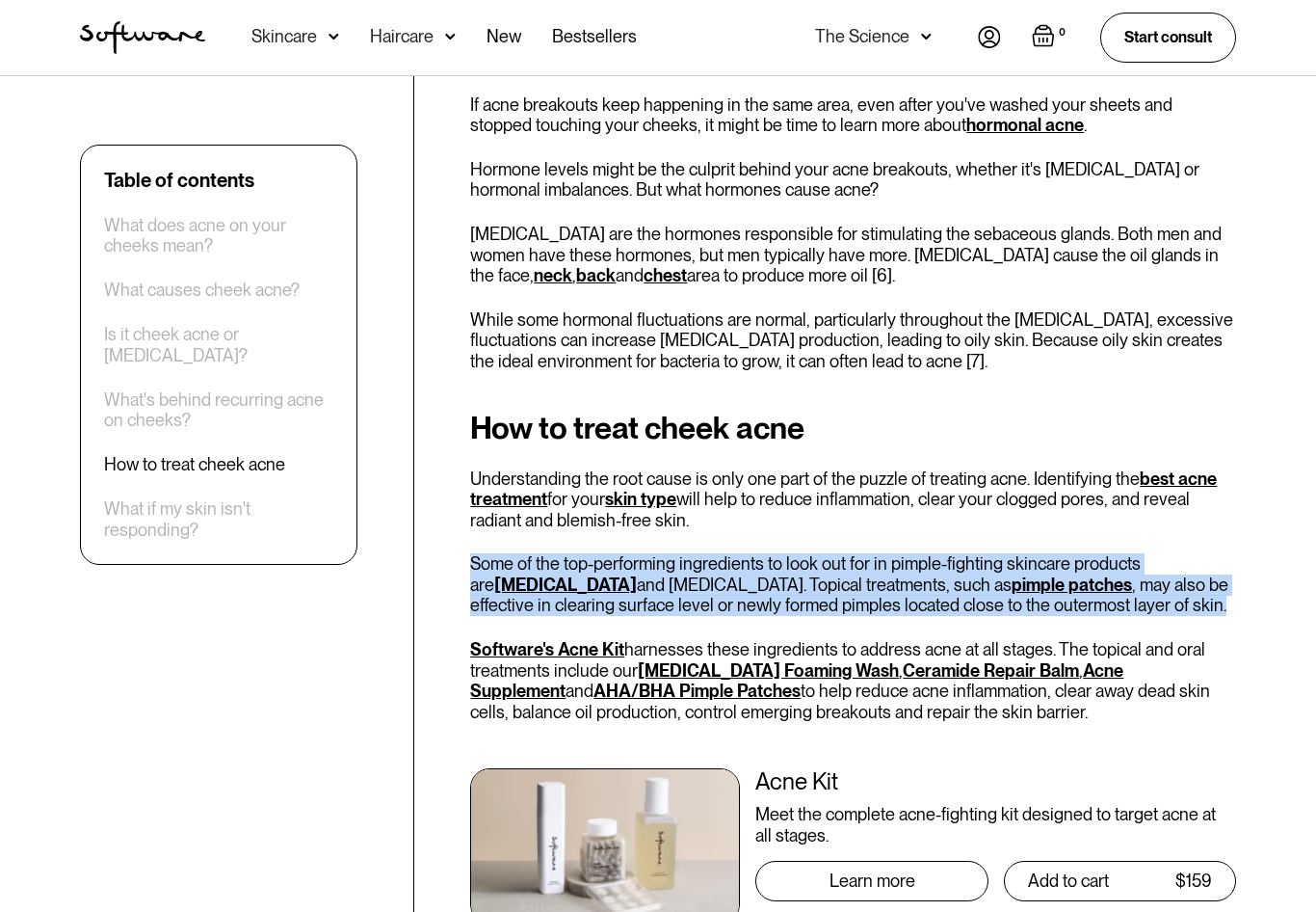
click at [596, 553] on p "Some of the top-performing ingredients to look out for in pimple-fighting skinc…" at bounding box center [853, 584] width 766 height 63
click at [593, 553] on p "Some of the top-performing ingredients to look out for in pimple-fighting skinc…" at bounding box center [853, 584] width 766 height 63
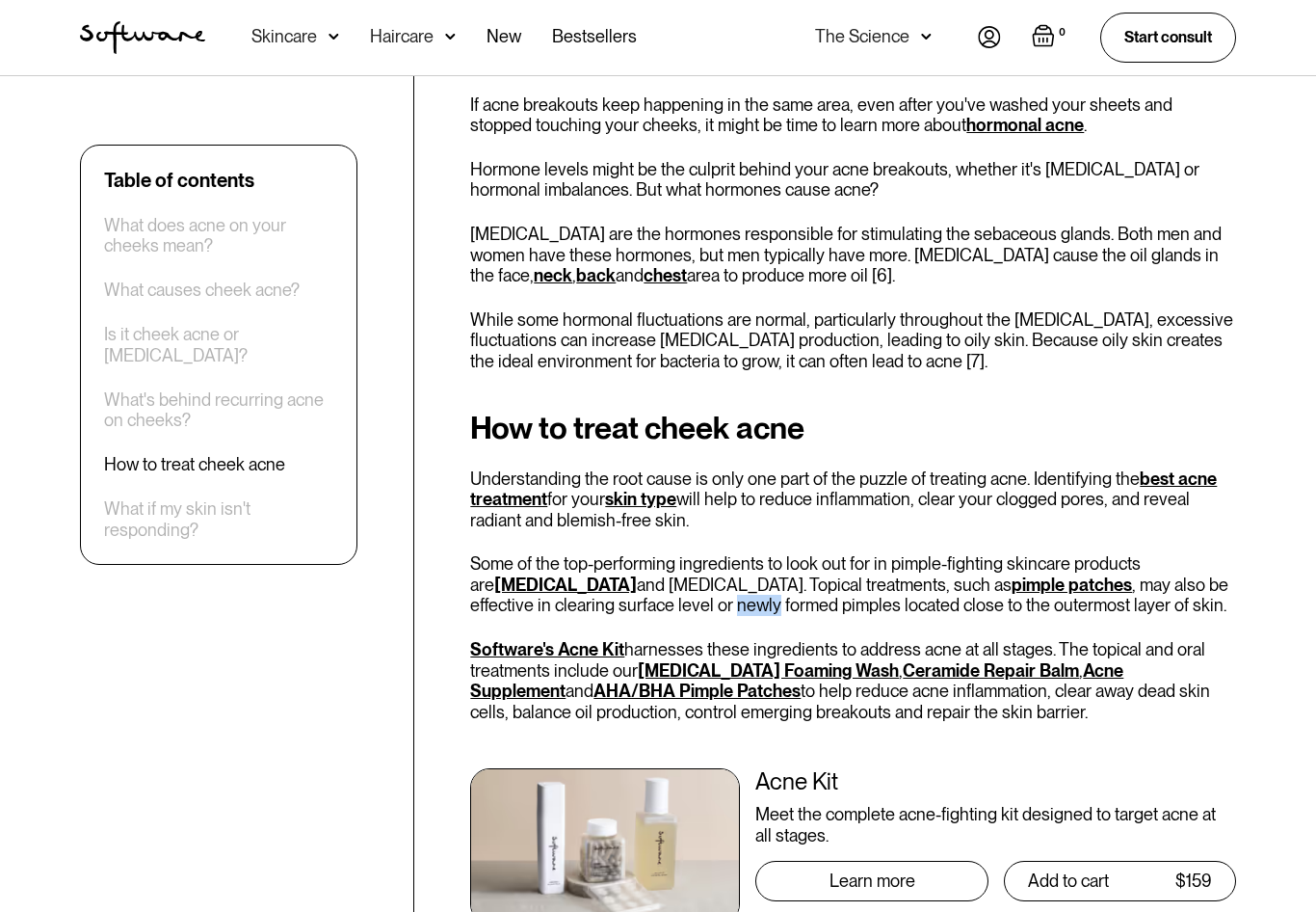
click at [593, 553] on p "Some of the top-performing ingredients to look out for in pimple-fighting skinc…" at bounding box center [853, 584] width 766 height 63
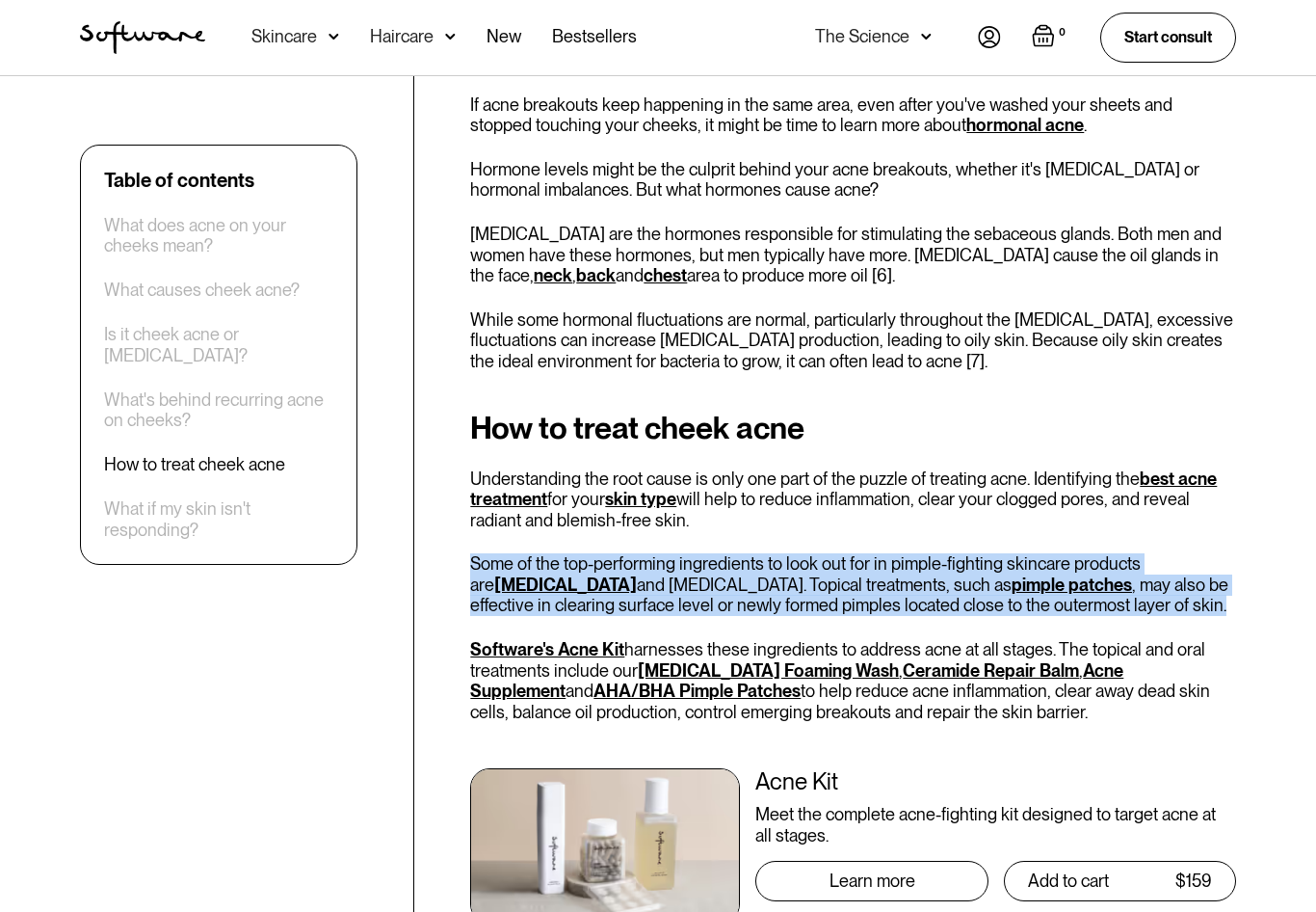
click at [593, 553] on p "Some of the top-performing ingredients to look out for in pimple-fighting skinc…" at bounding box center [853, 584] width 766 height 63
click at [589, 553] on p "Some of the top-performing ingredients to look out for in pimple-fighting skinc…" at bounding box center [853, 584] width 766 height 63
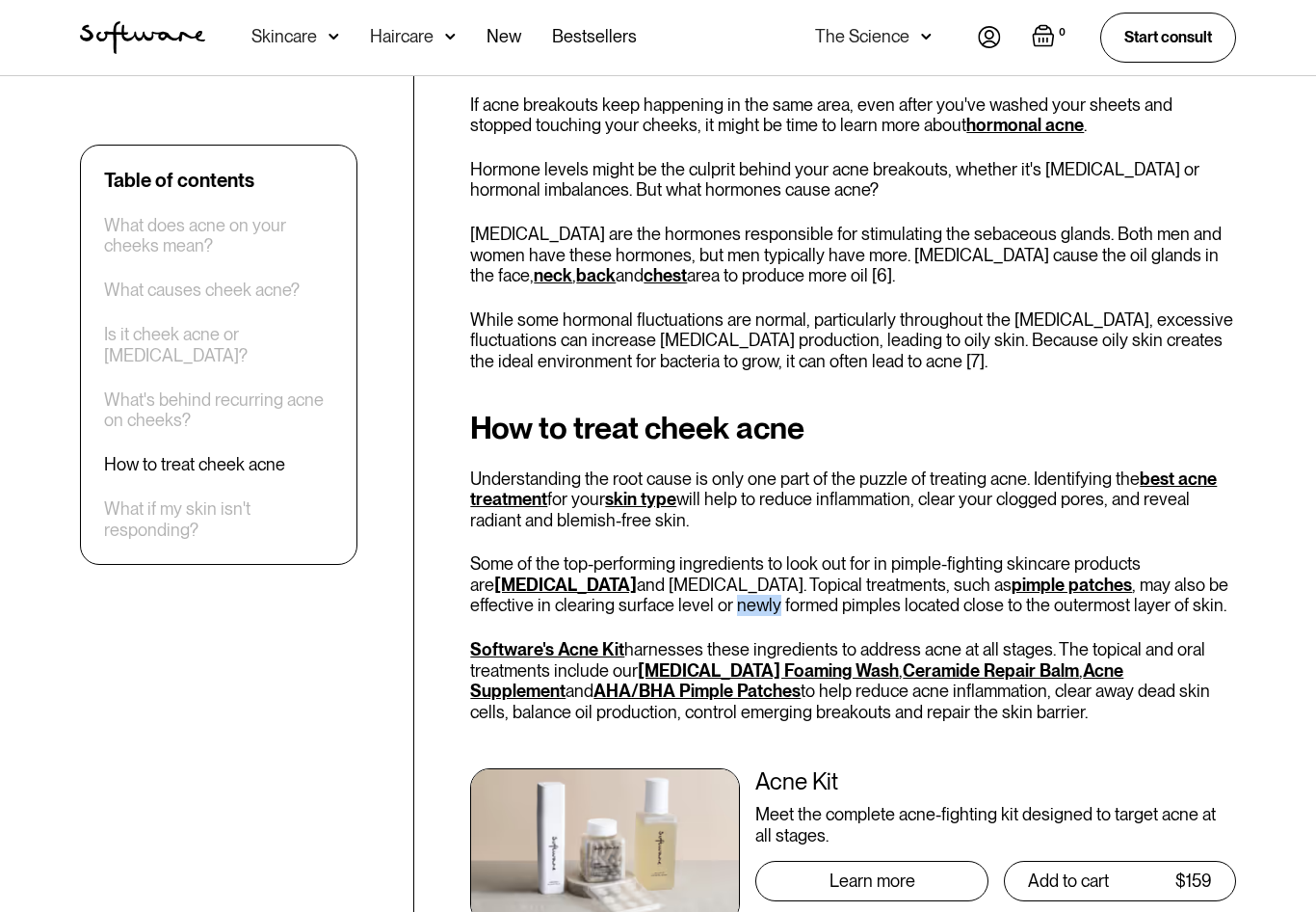
click at [589, 553] on p "Some of the top-performing ingredients to look out for in pimple-fighting skinc…" at bounding box center [853, 584] width 766 height 63
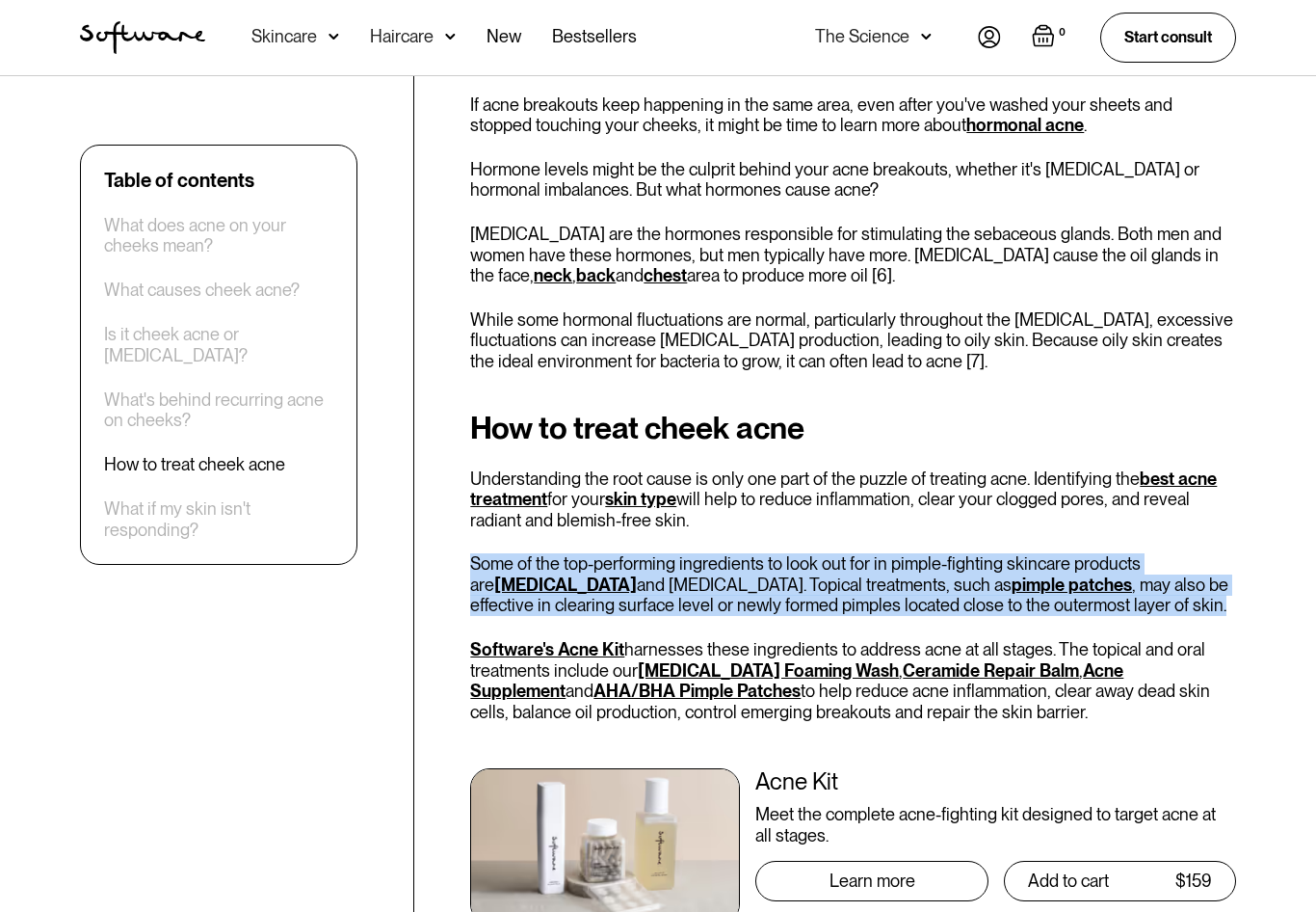
click at [589, 553] on p "Some of the top-performing ingredients to look out for in pimple-fighting skinc…" at bounding box center [853, 584] width 766 height 63
click at [583, 553] on p "Some of the top-performing ingredients to look out for in pimple-fighting skinc…" at bounding box center [853, 584] width 766 height 63
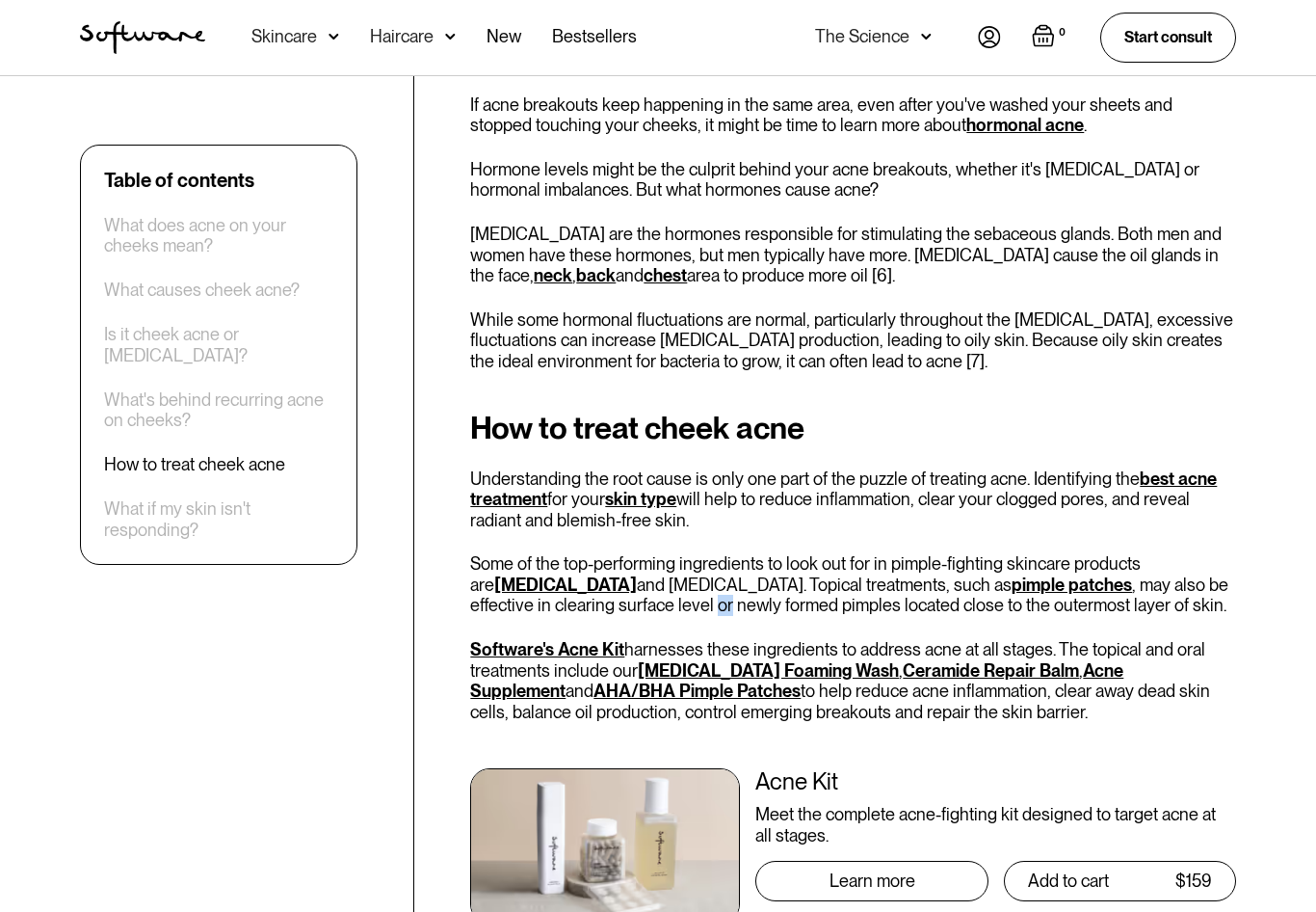
click at [583, 553] on p "Some of the top-performing ingredients to look out for in pimple-fighting skinc…" at bounding box center [853, 584] width 766 height 63
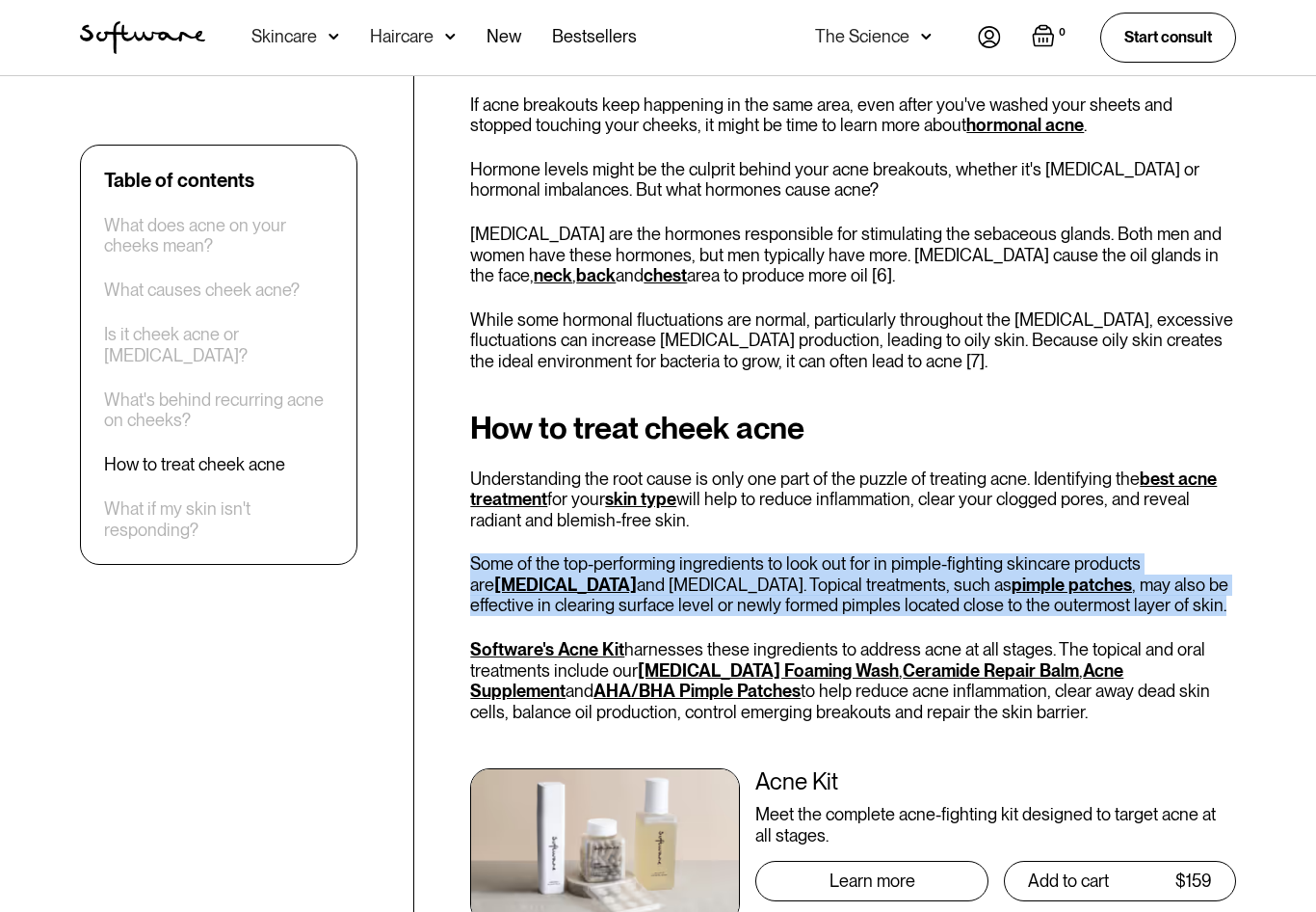
click at [583, 553] on p "Some of the top-performing ingredients to look out for in pimple-fighting skinc…" at bounding box center [853, 584] width 766 height 63
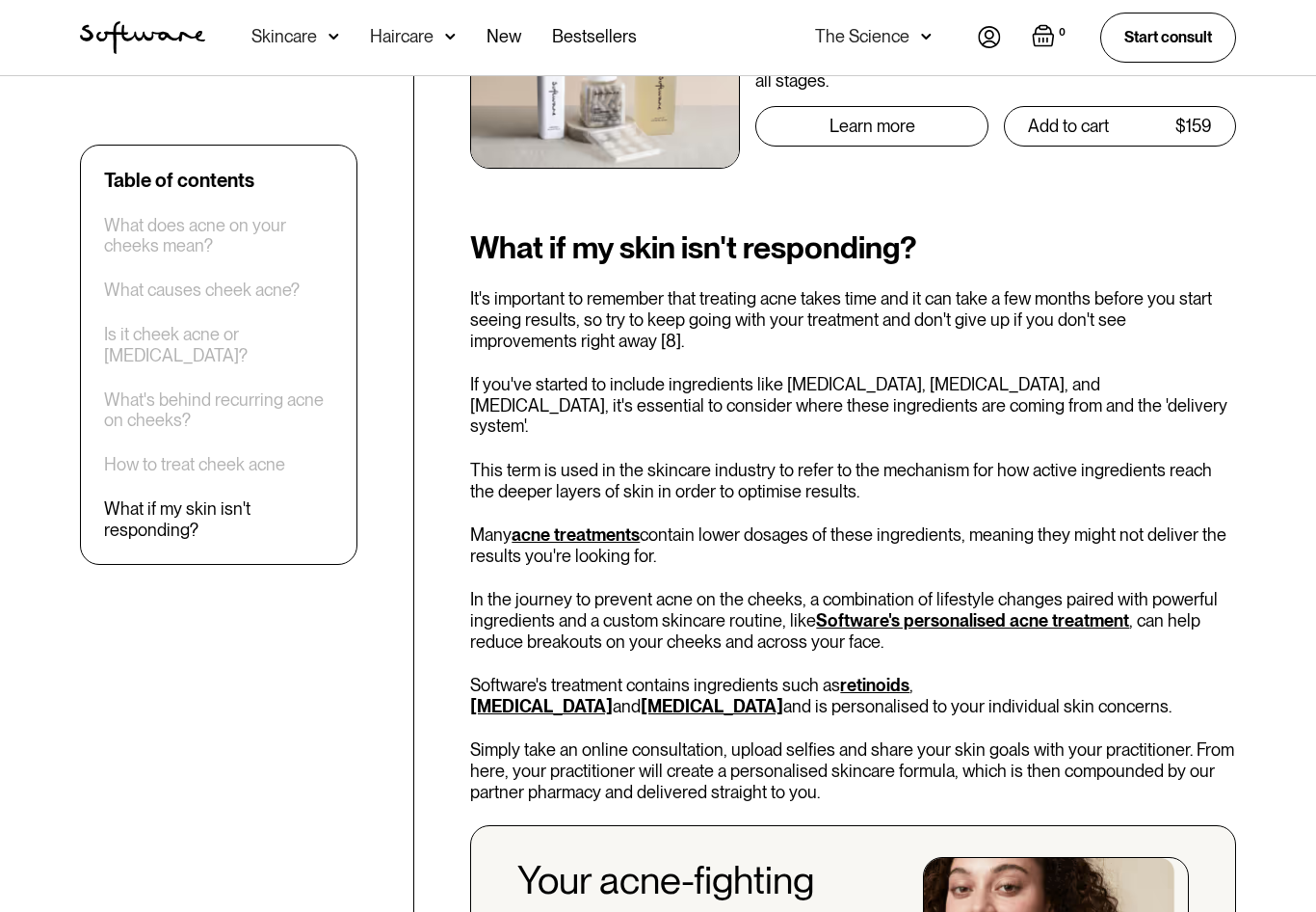
scroll to position [4679, 0]
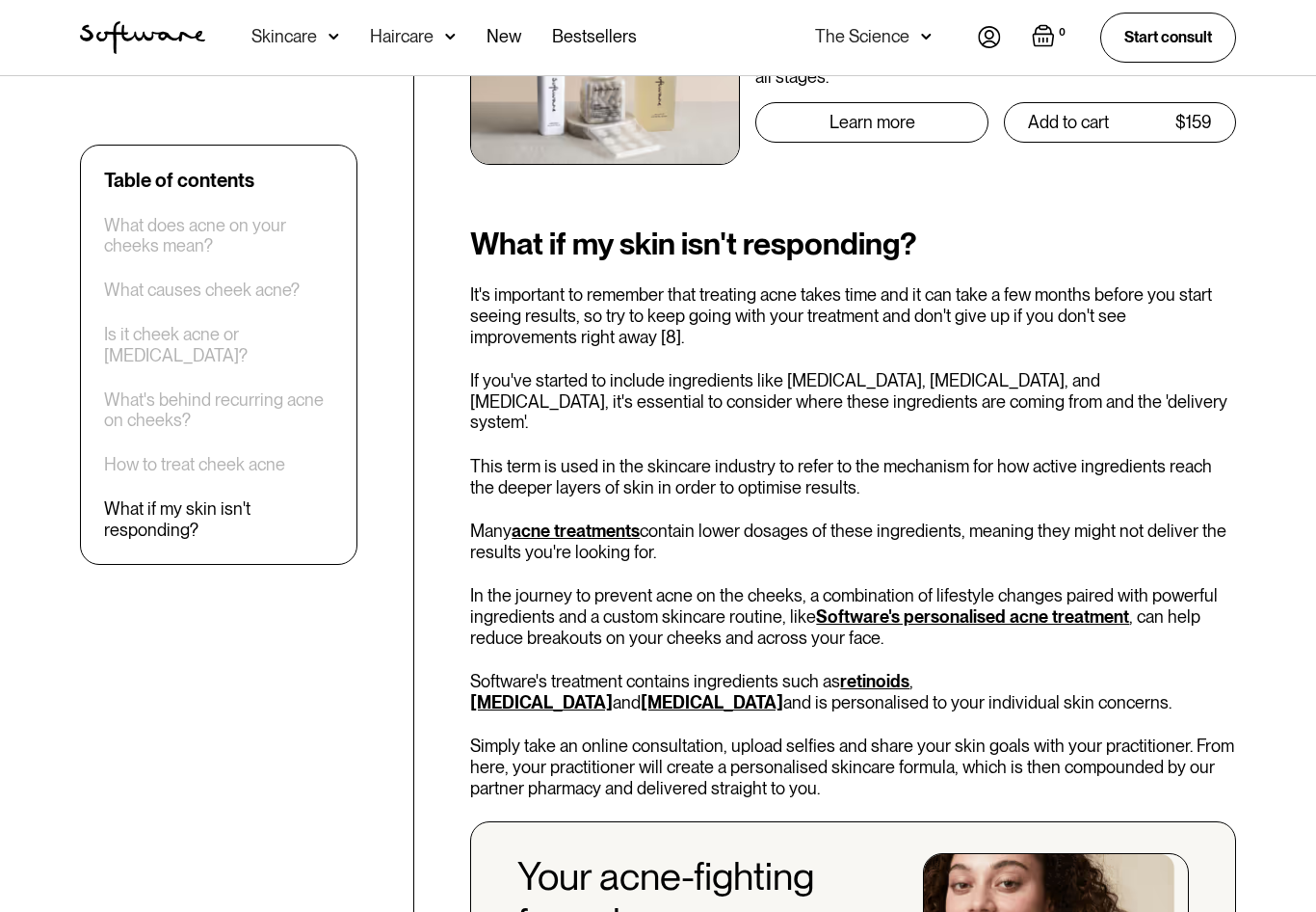
click at [524, 456] on p "This term is used in the skincare industry to refer to the mechanism for how ac…" at bounding box center [853, 476] width 766 height 41
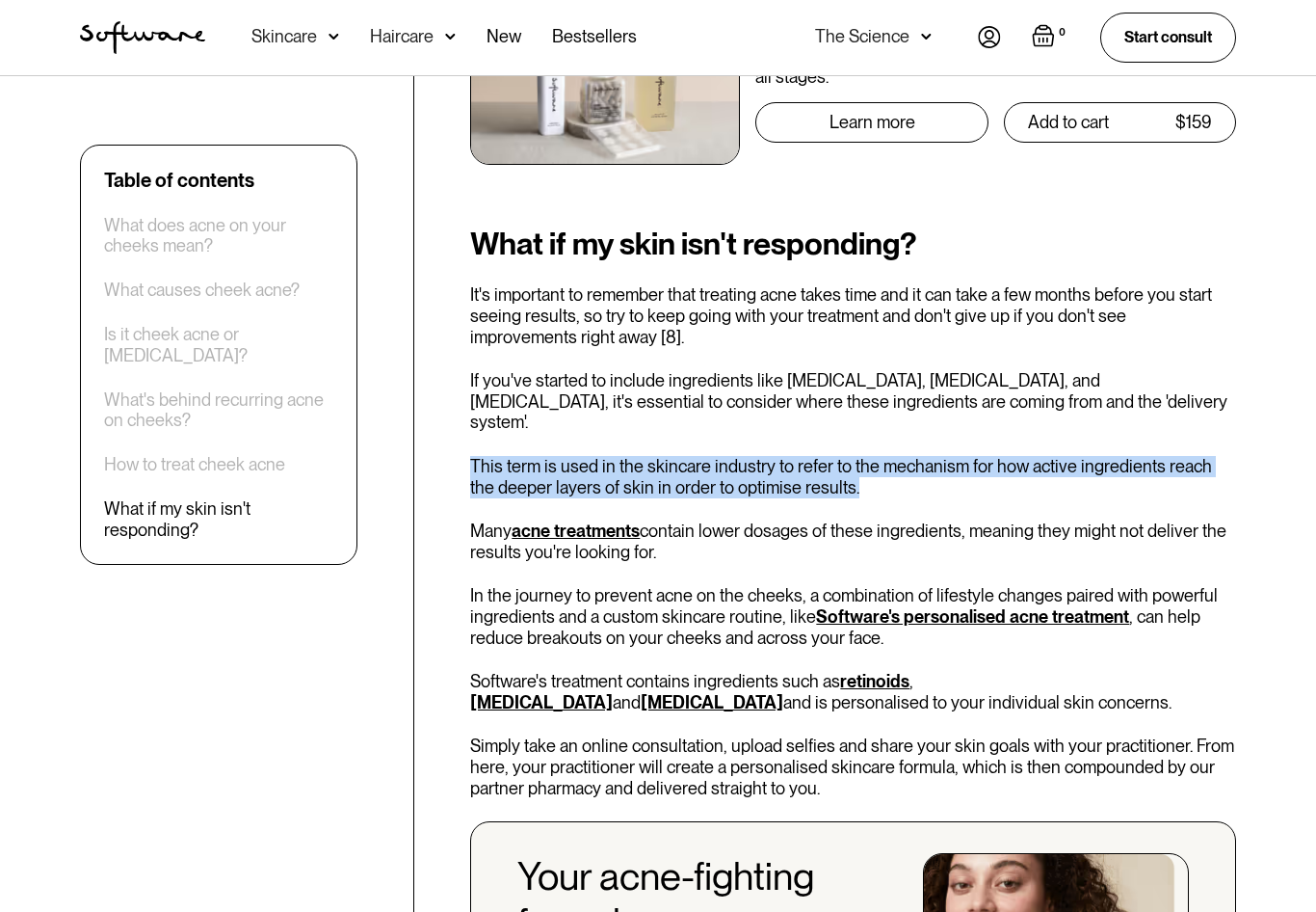
click at [524, 456] on p "This term is used in the skincare industry to refer to the mechanism for how ac…" at bounding box center [853, 476] width 766 height 41
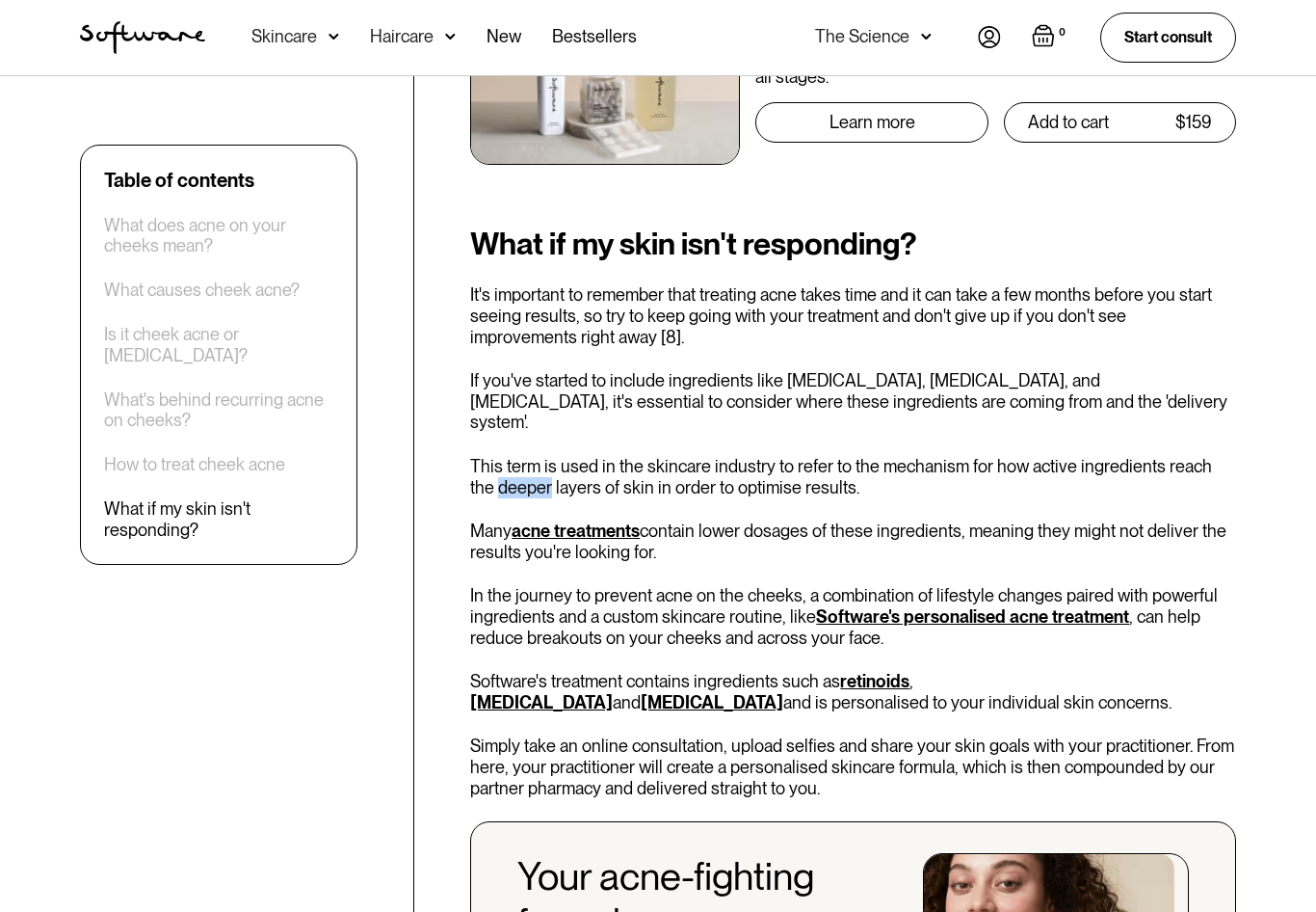
click at [524, 456] on p "This term is used in the skincare industry to refer to the mechanism for how ac…" at bounding box center [853, 476] width 766 height 41
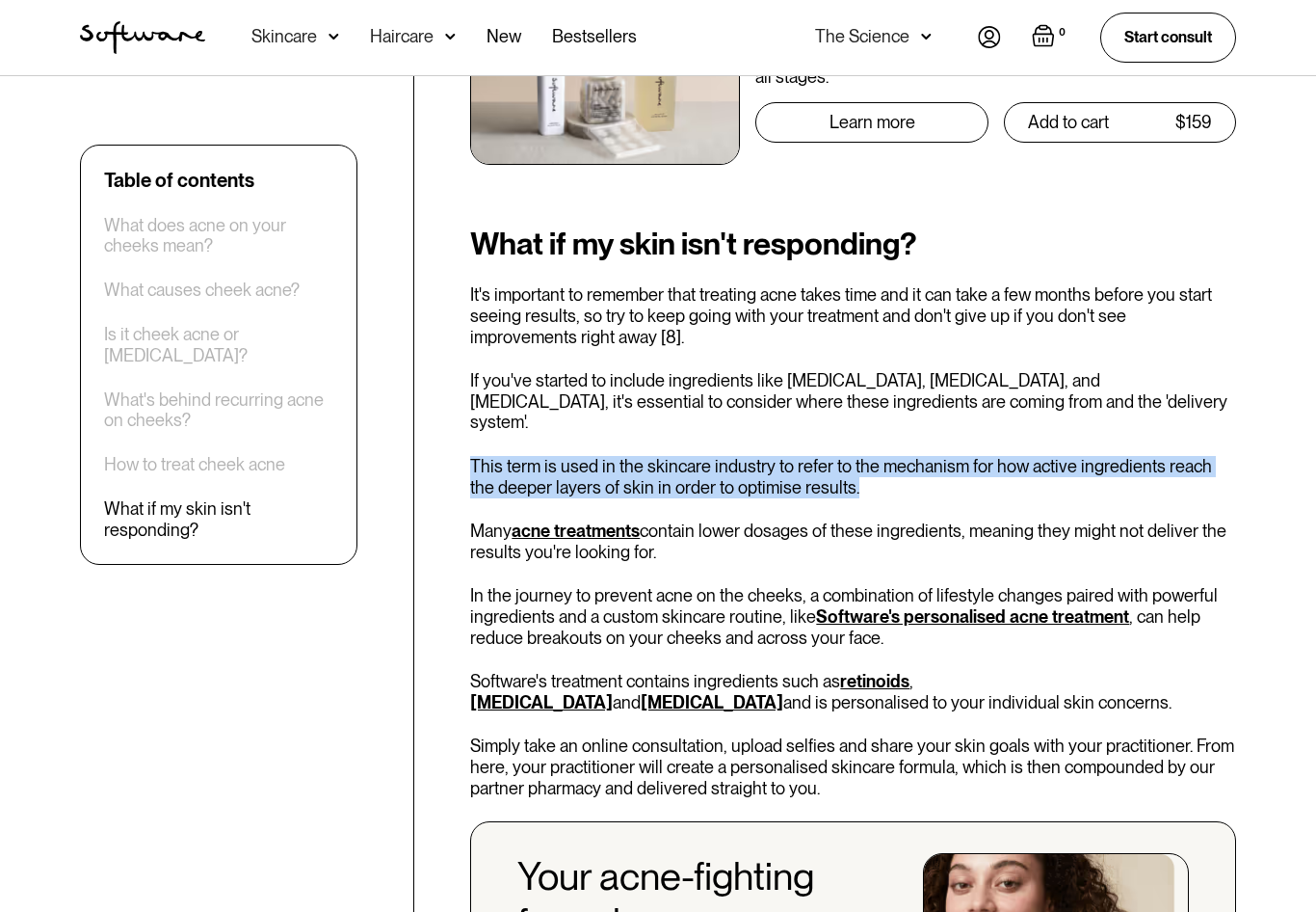
click at [524, 456] on p "This term is used in the skincare industry to refer to the mechanism for how ac…" at bounding box center [853, 476] width 766 height 41
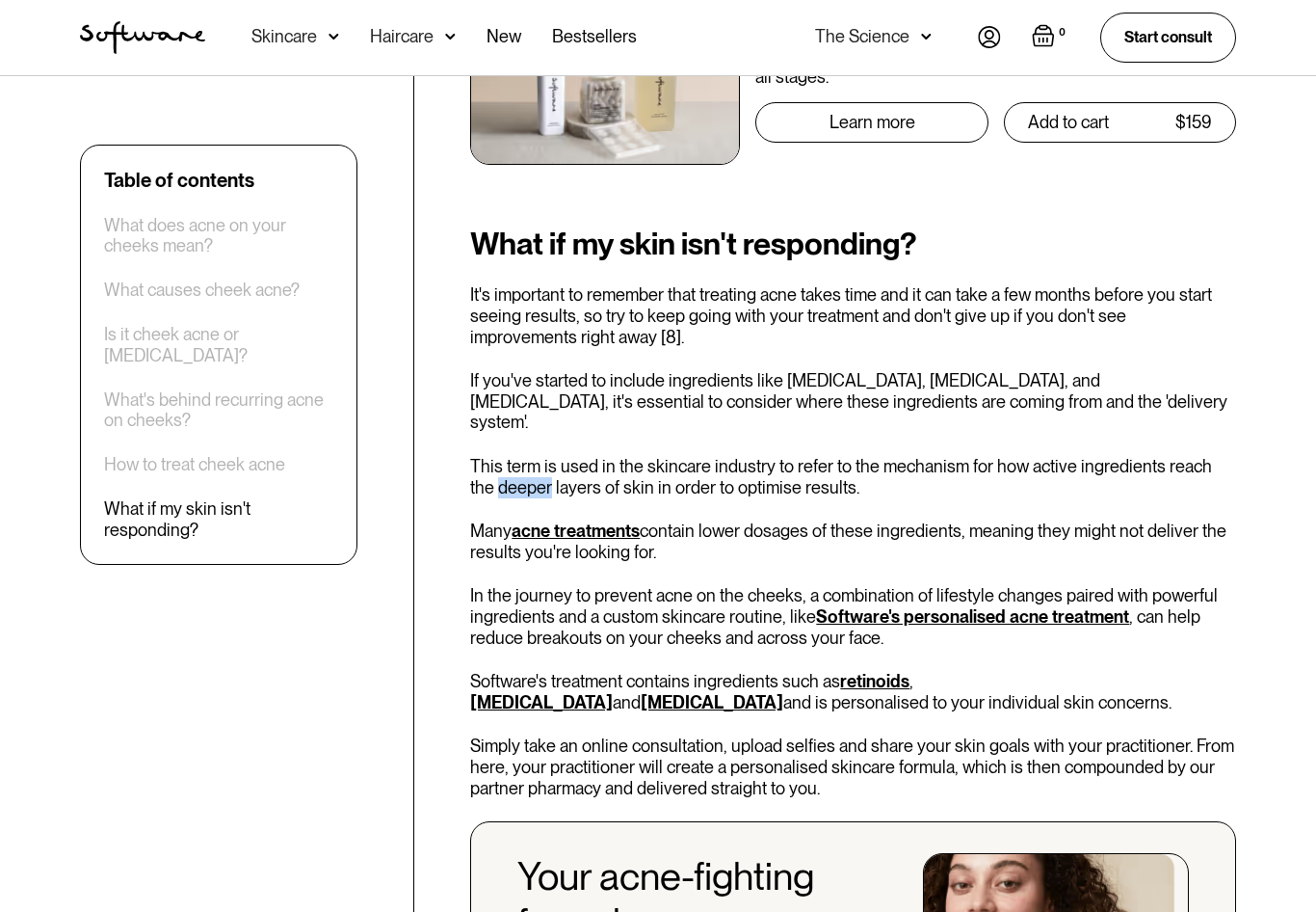
click at [524, 456] on p "This term is used in the skincare industry to refer to the mechanism for how ac…" at bounding box center [853, 476] width 766 height 41
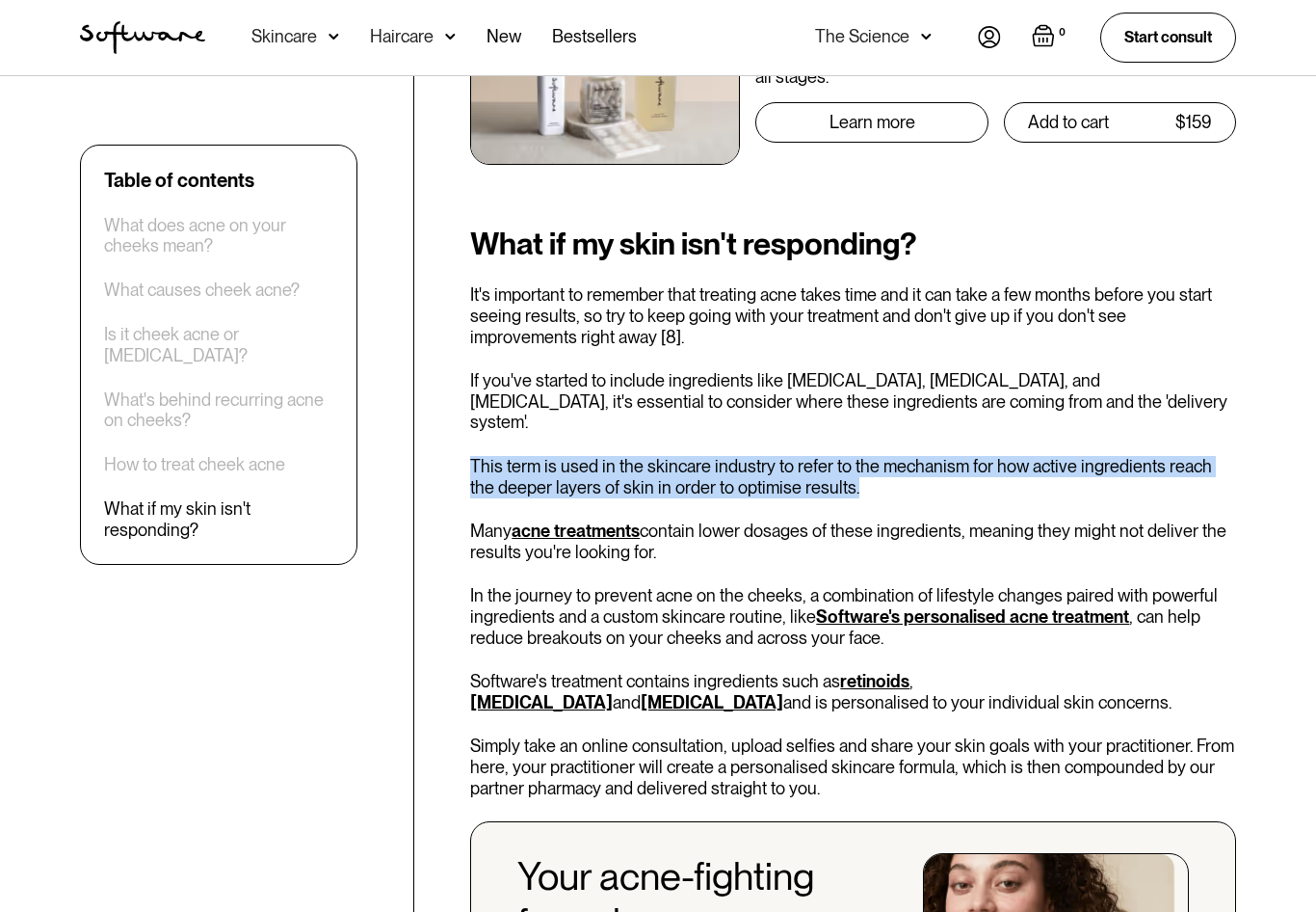
click at [524, 456] on p "This term is used in the skincare industry to refer to the mechanism for how ac…" at bounding box center [853, 476] width 766 height 41
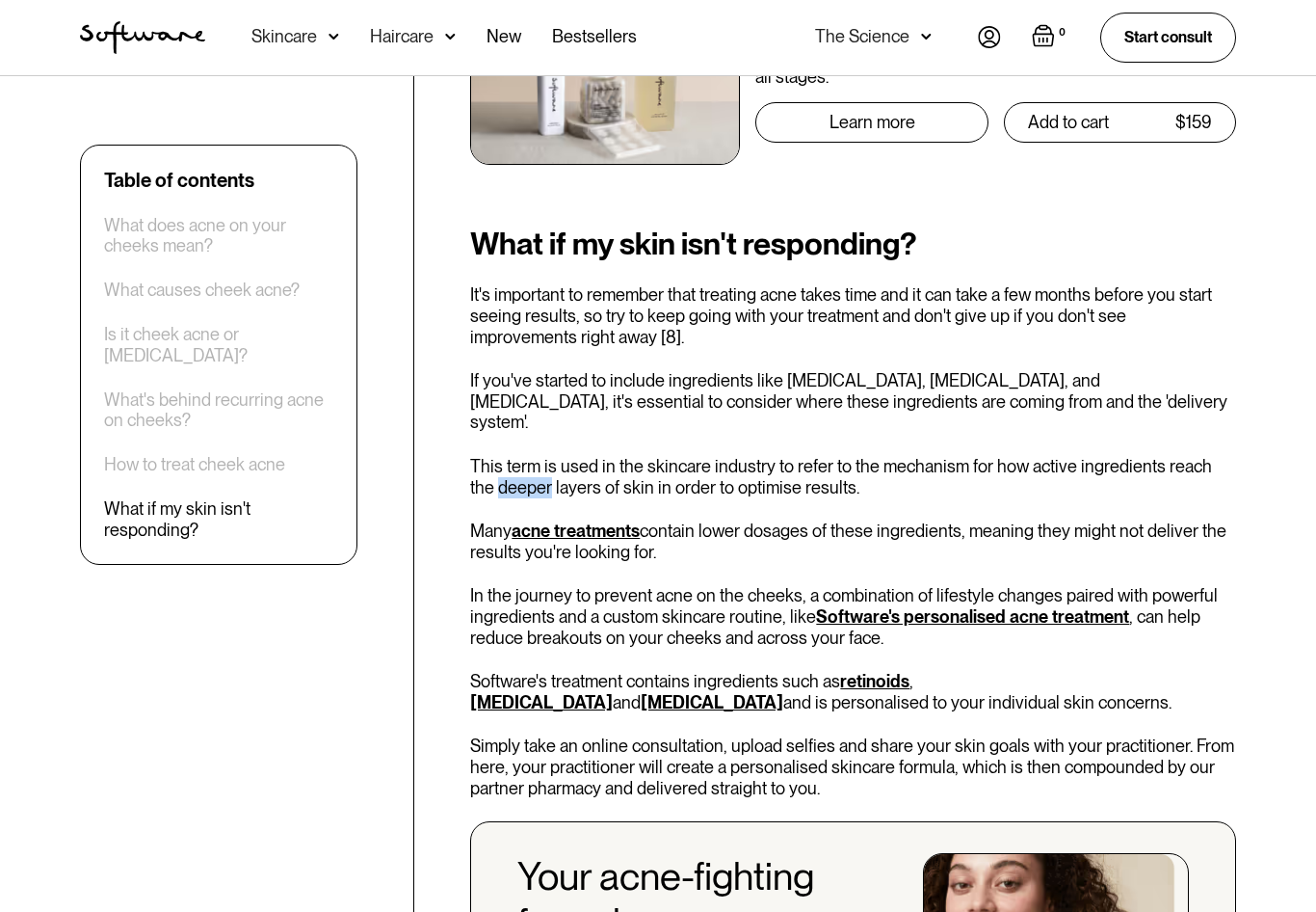
click at [524, 456] on p "This term is used in the skincare industry to refer to the mechanism for how ac…" at bounding box center [853, 476] width 766 height 41
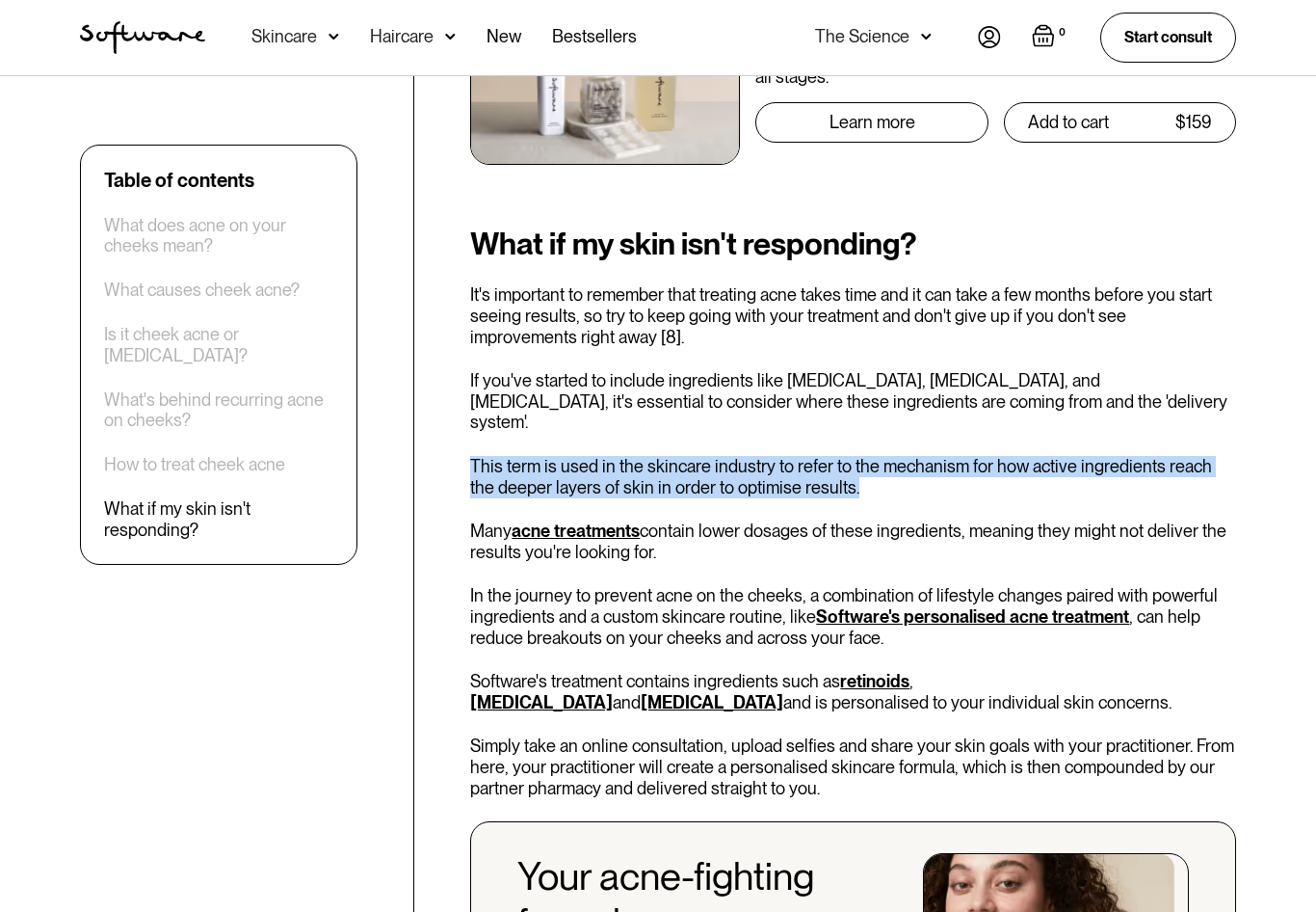
click at [524, 456] on p "This term is used in the skincare industry to refer to the mechanism for how ac…" at bounding box center [853, 476] width 766 height 41
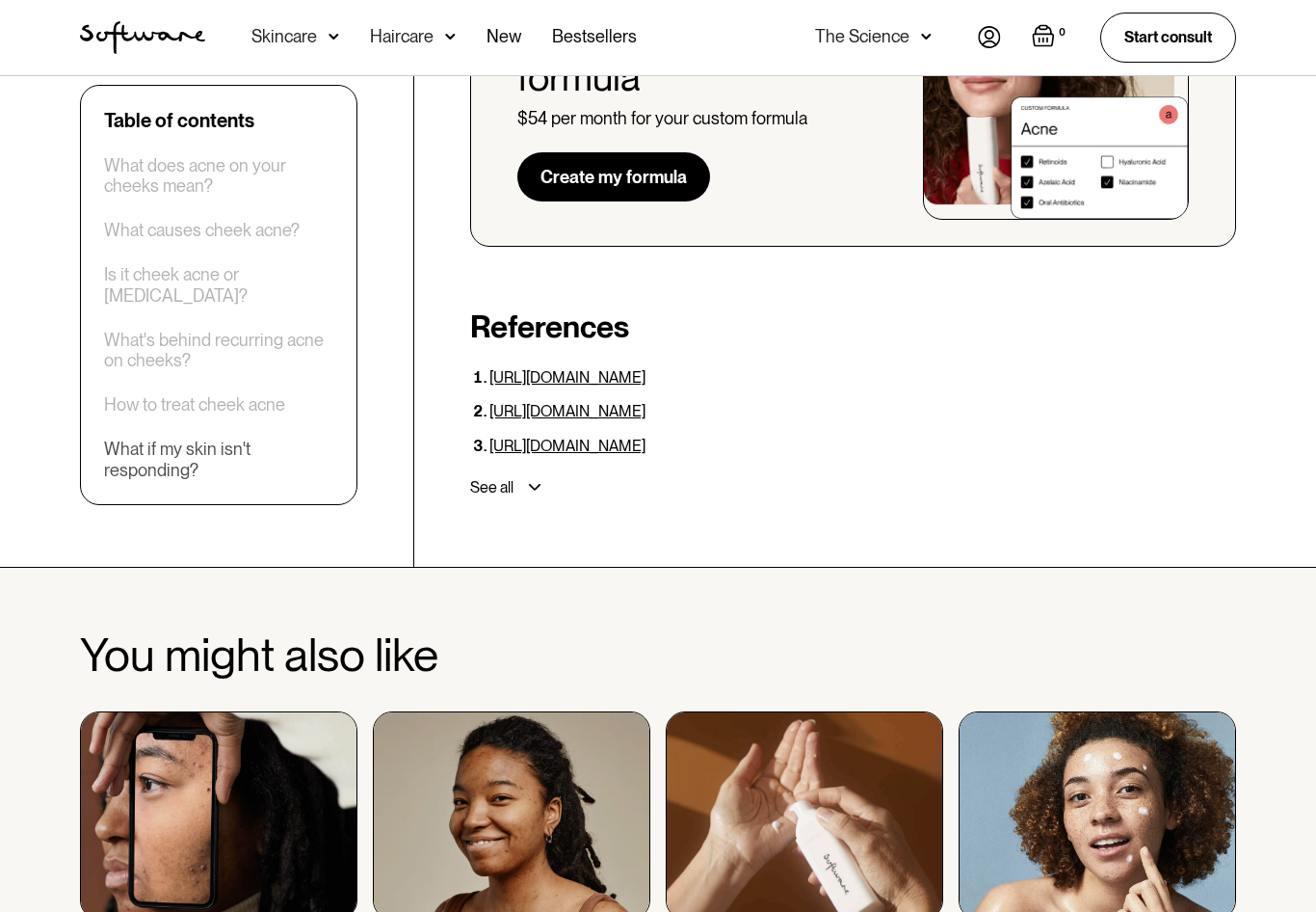
scroll to position [5373, 0]
